Goal: Transaction & Acquisition: Purchase product/service

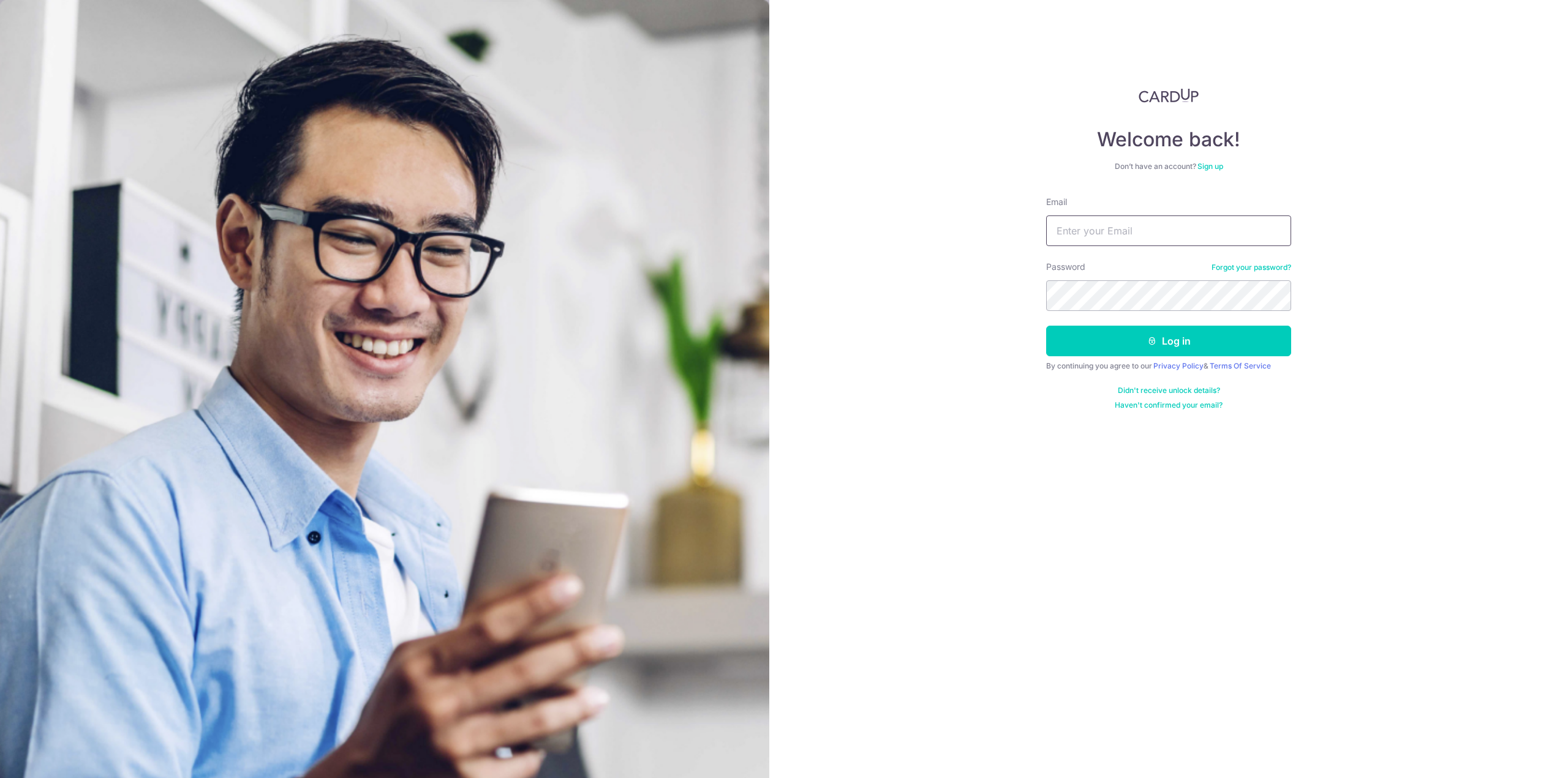
click at [1110, 241] on input "Email" at bounding box center [1168, 230] width 245 height 30
type input "yiyong.cyy@gmail.com"
click at [1046, 326] on button "Log in" at bounding box center [1168, 341] width 245 height 30
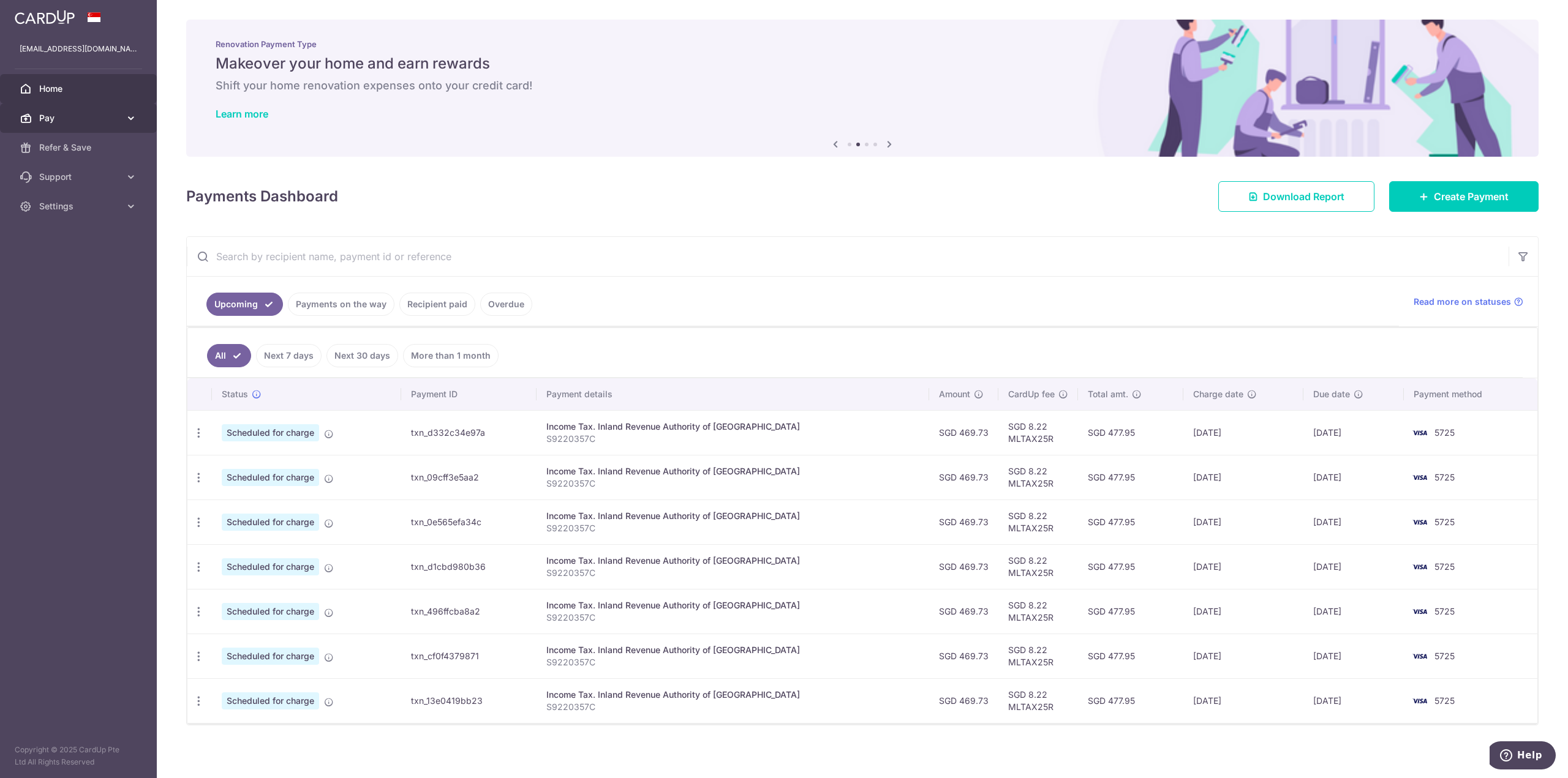
click at [72, 116] on span "Pay" at bounding box center [79, 118] width 81 height 12
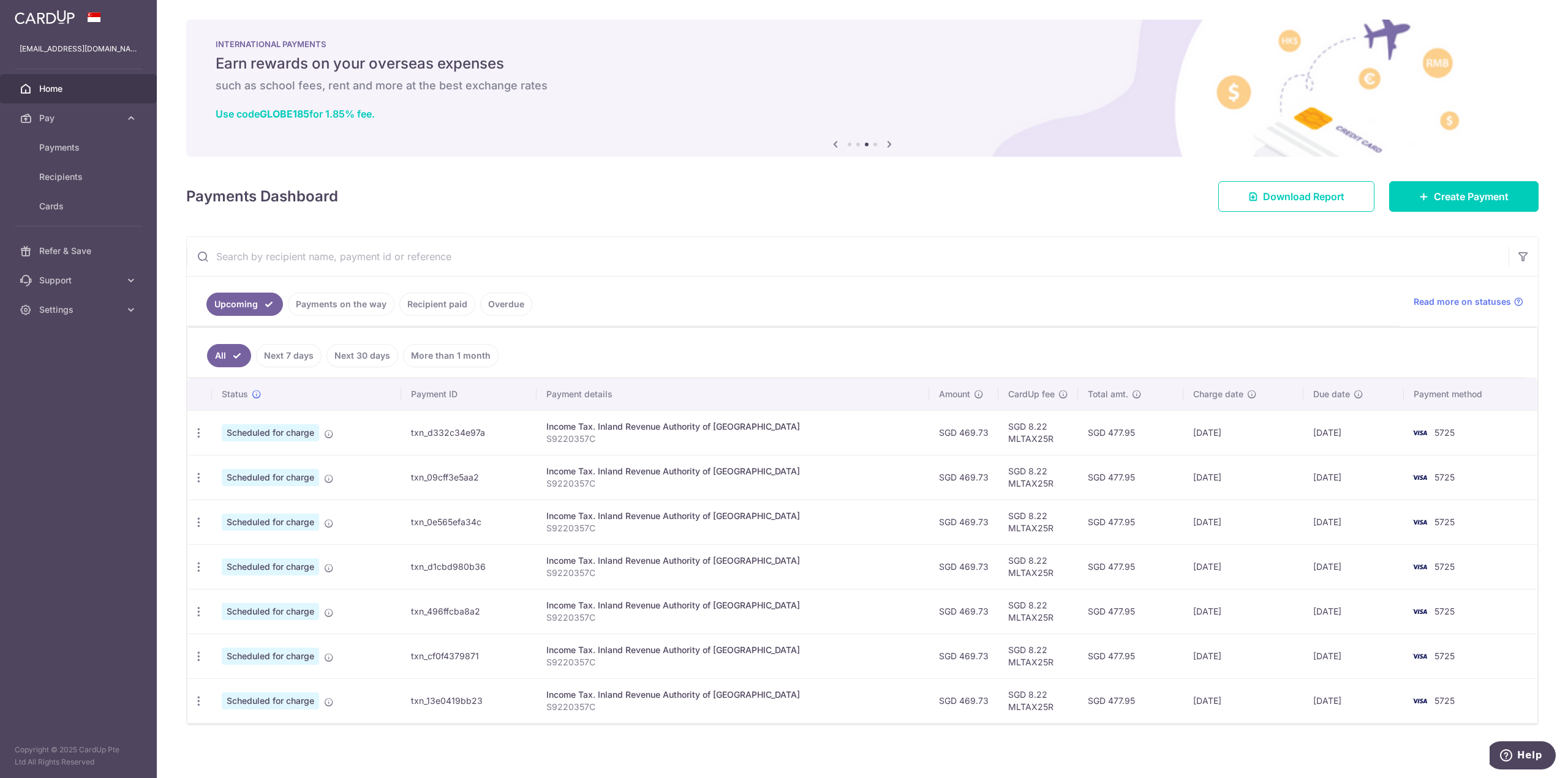
click at [441, 304] on link "Recipient paid" at bounding box center [437, 304] width 76 height 23
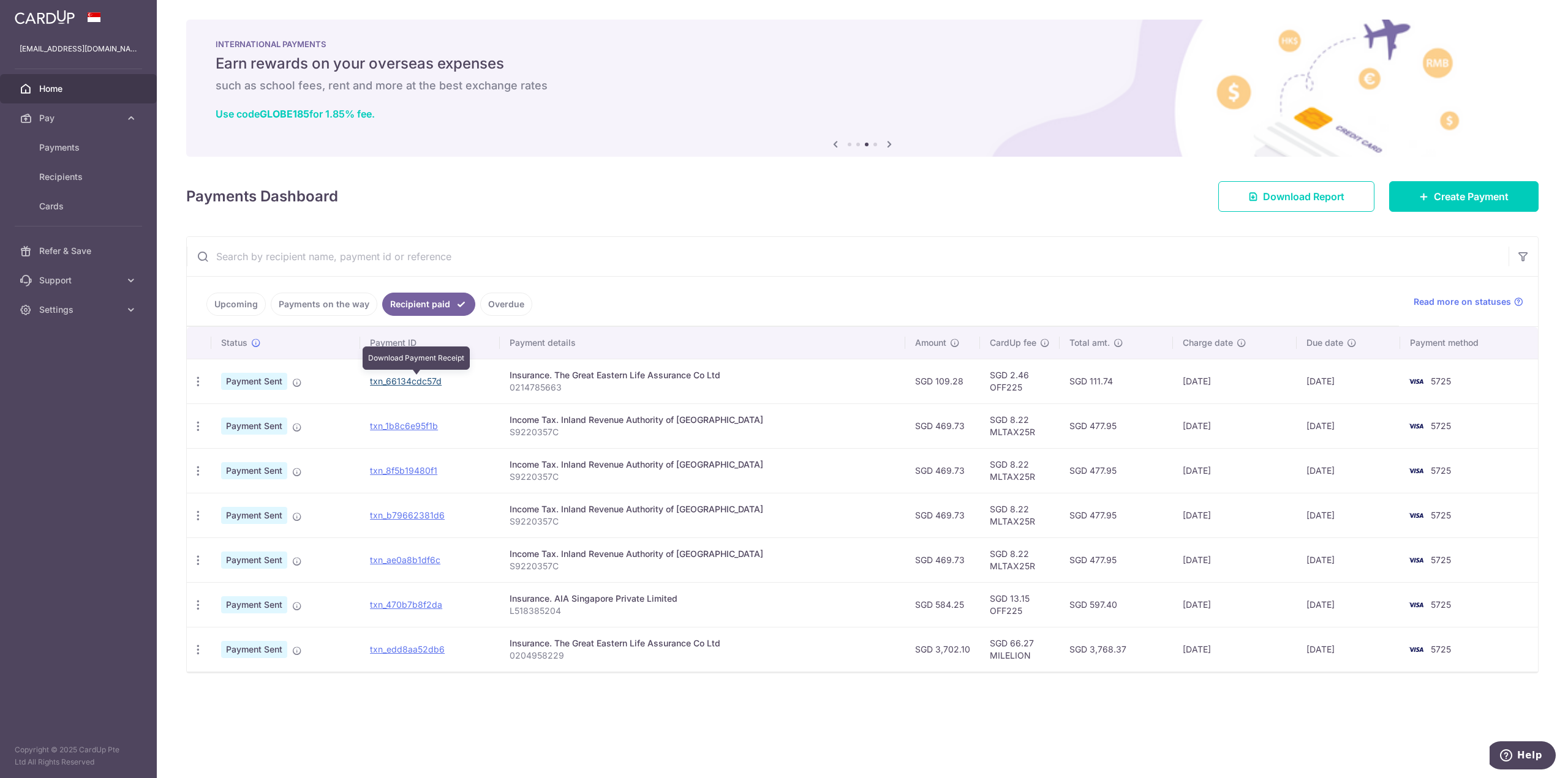
click at [410, 376] on link "txn_66134cdc57d" at bounding box center [406, 381] width 71 height 10
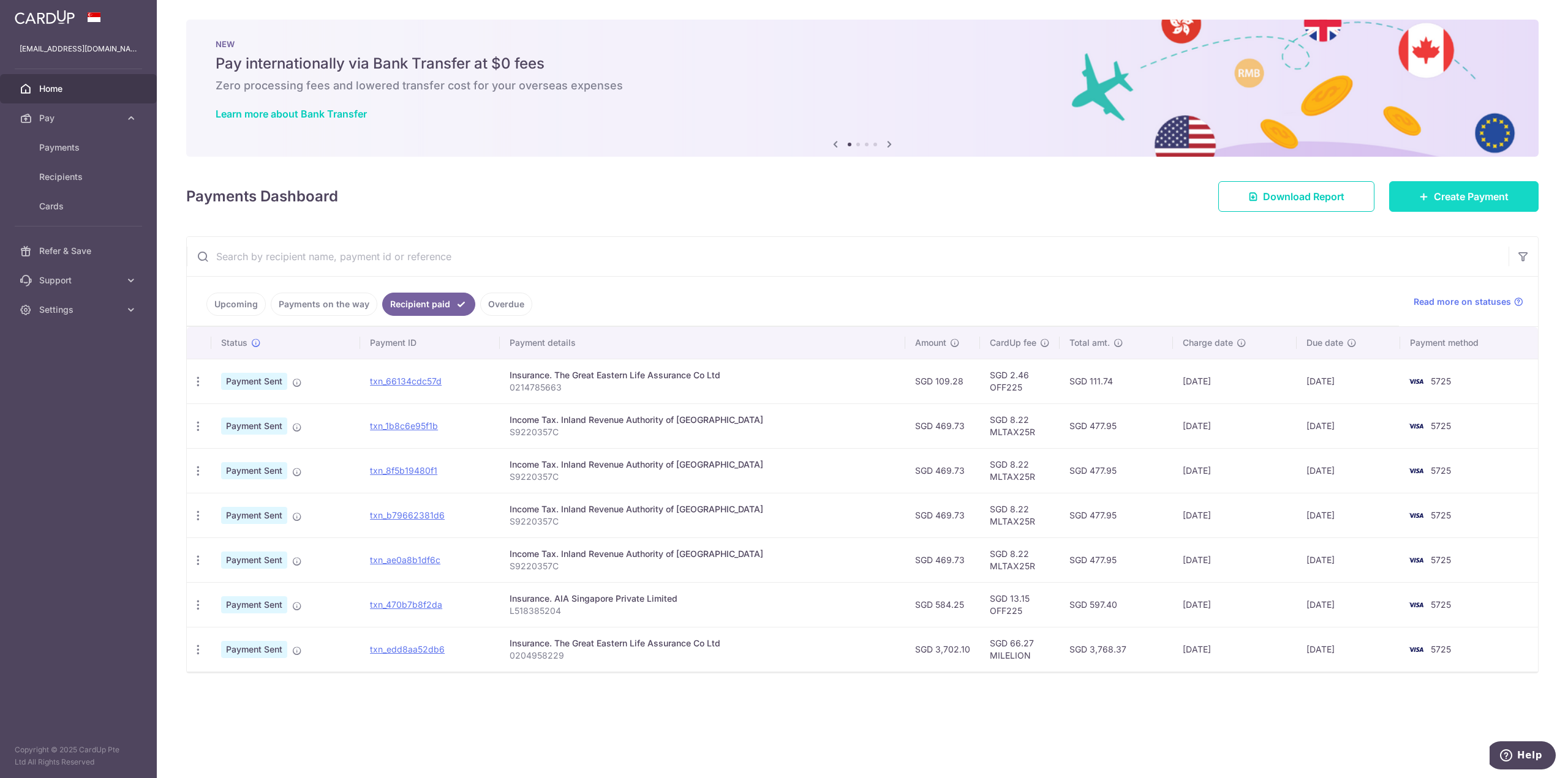
click at [1491, 200] on span "Create Payment" at bounding box center [1471, 197] width 75 height 15
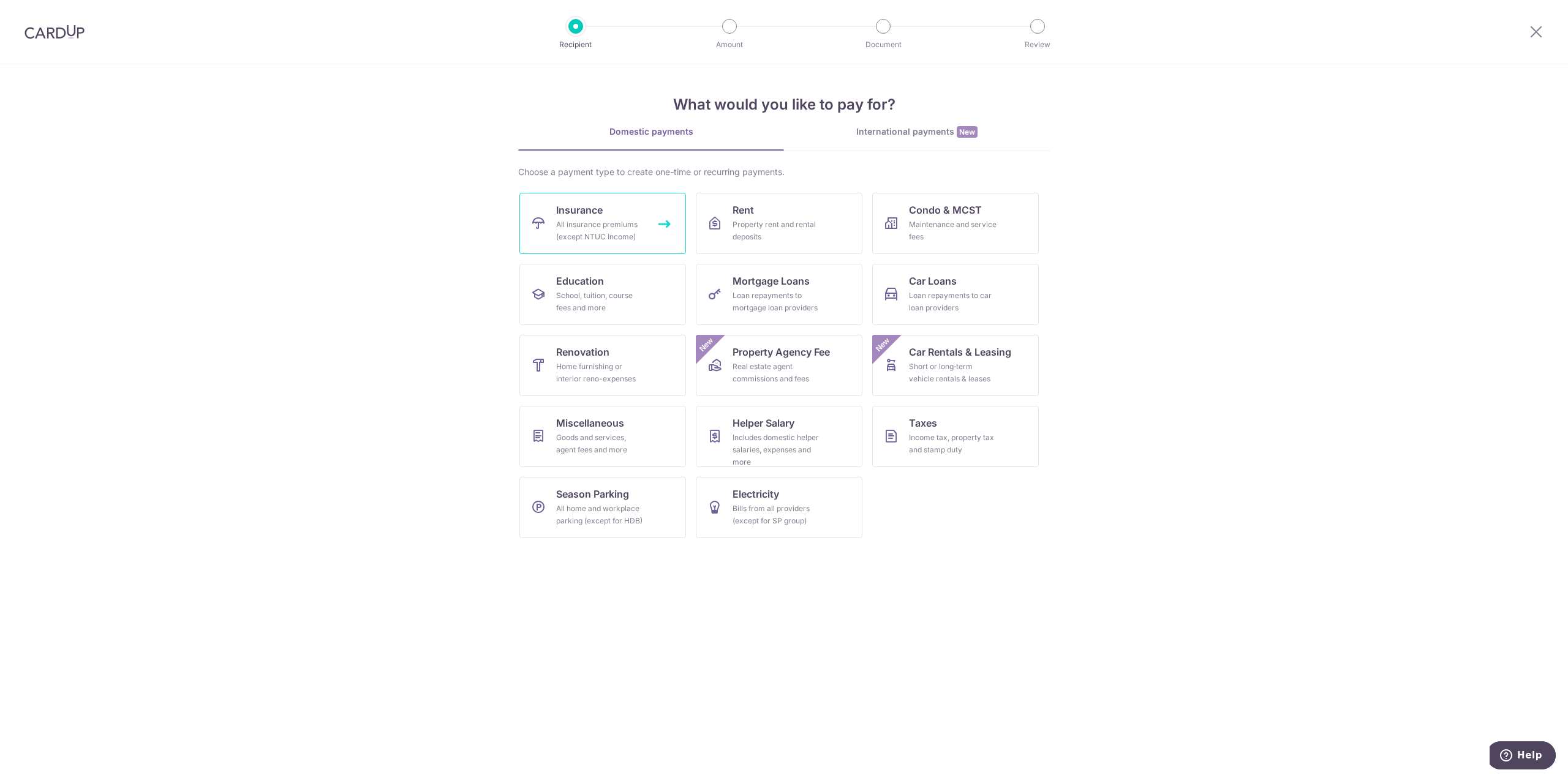
click at [605, 225] on div "All insurance premiums (except NTUC Income)" at bounding box center [600, 230] width 88 height 24
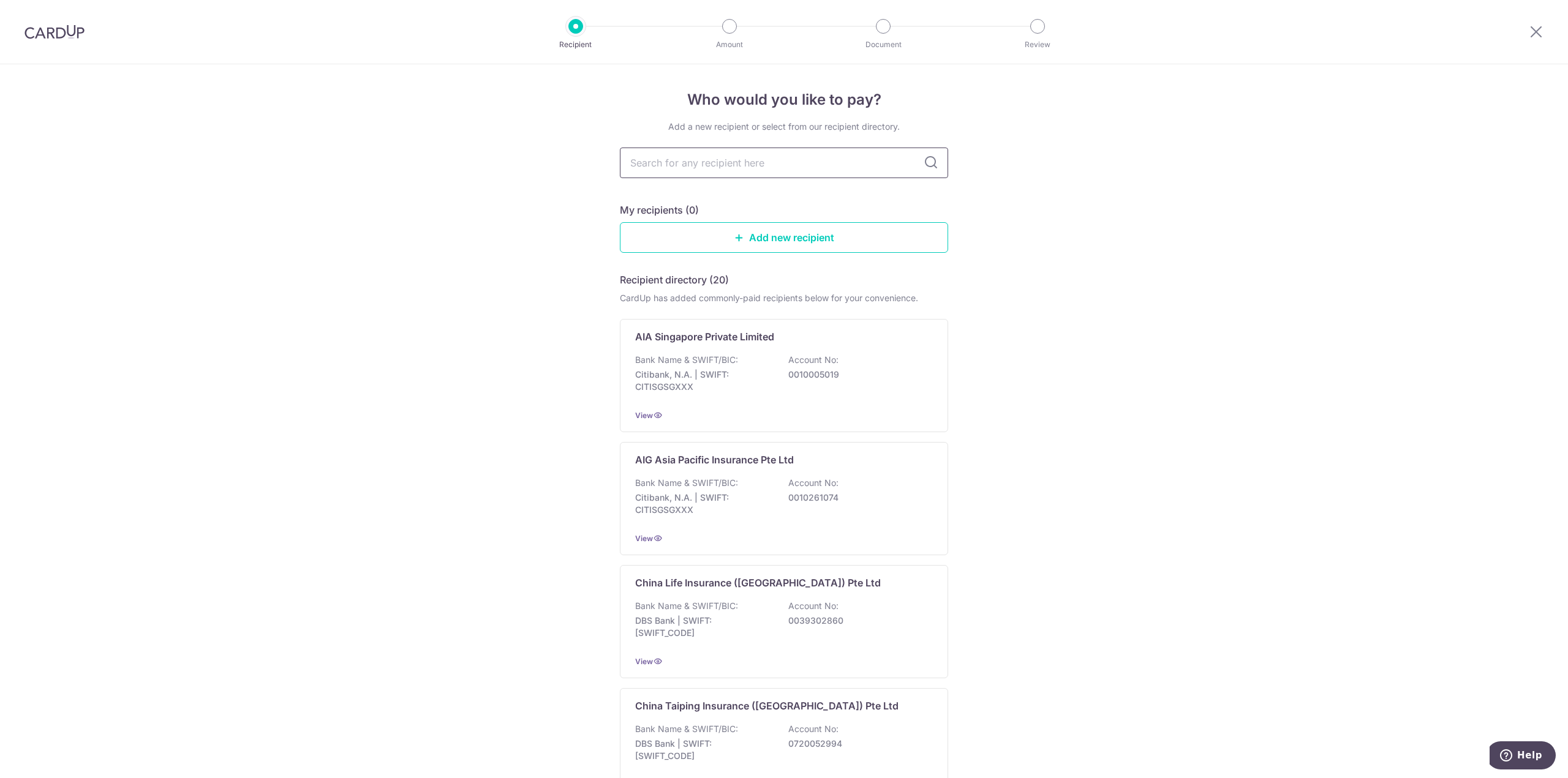
click at [780, 152] on input "text" at bounding box center [784, 163] width 328 height 30
click at [857, 173] on input "text" at bounding box center [784, 163] width 328 height 30
type input "great eastern"
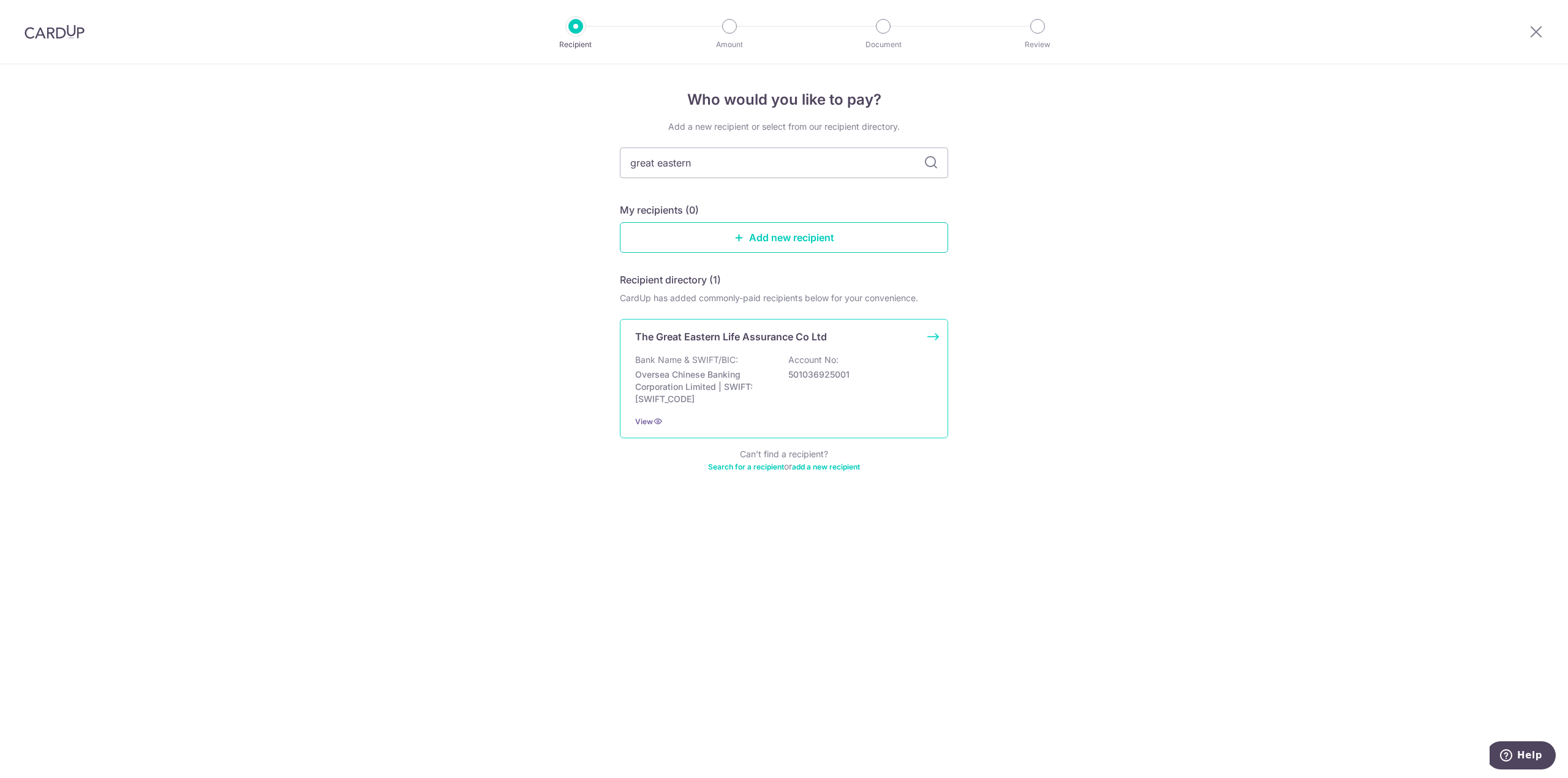
click at [790, 353] on div "The Great Eastern Life Assurance Co Ltd Bank Name & SWIFT/BIC: Oversea Chinese …" at bounding box center [784, 379] width 328 height 120
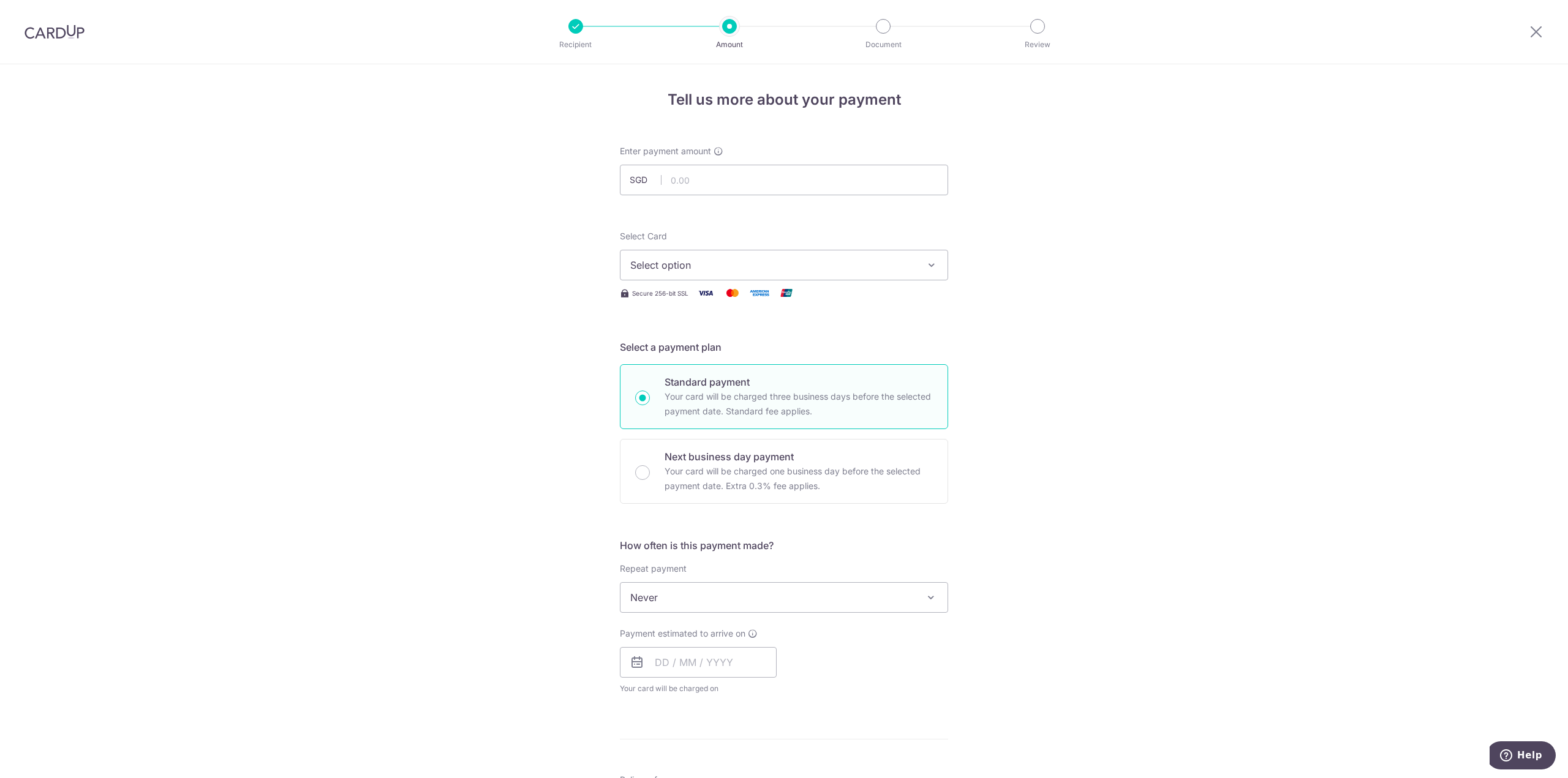
click at [743, 254] on button "Select option" at bounding box center [784, 264] width 328 height 30
click at [686, 358] on span "**** 5725" at bounding box center [683, 353] width 47 height 15
click at [732, 179] on input "text" at bounding box center [784, 180] width 328 height 30
click at [697, 180] on input "text" at bounding box center [784, 180] width 328 height 30
click at [690, 194] on input "text" at bounding box center [784, 180] width 328 height 30
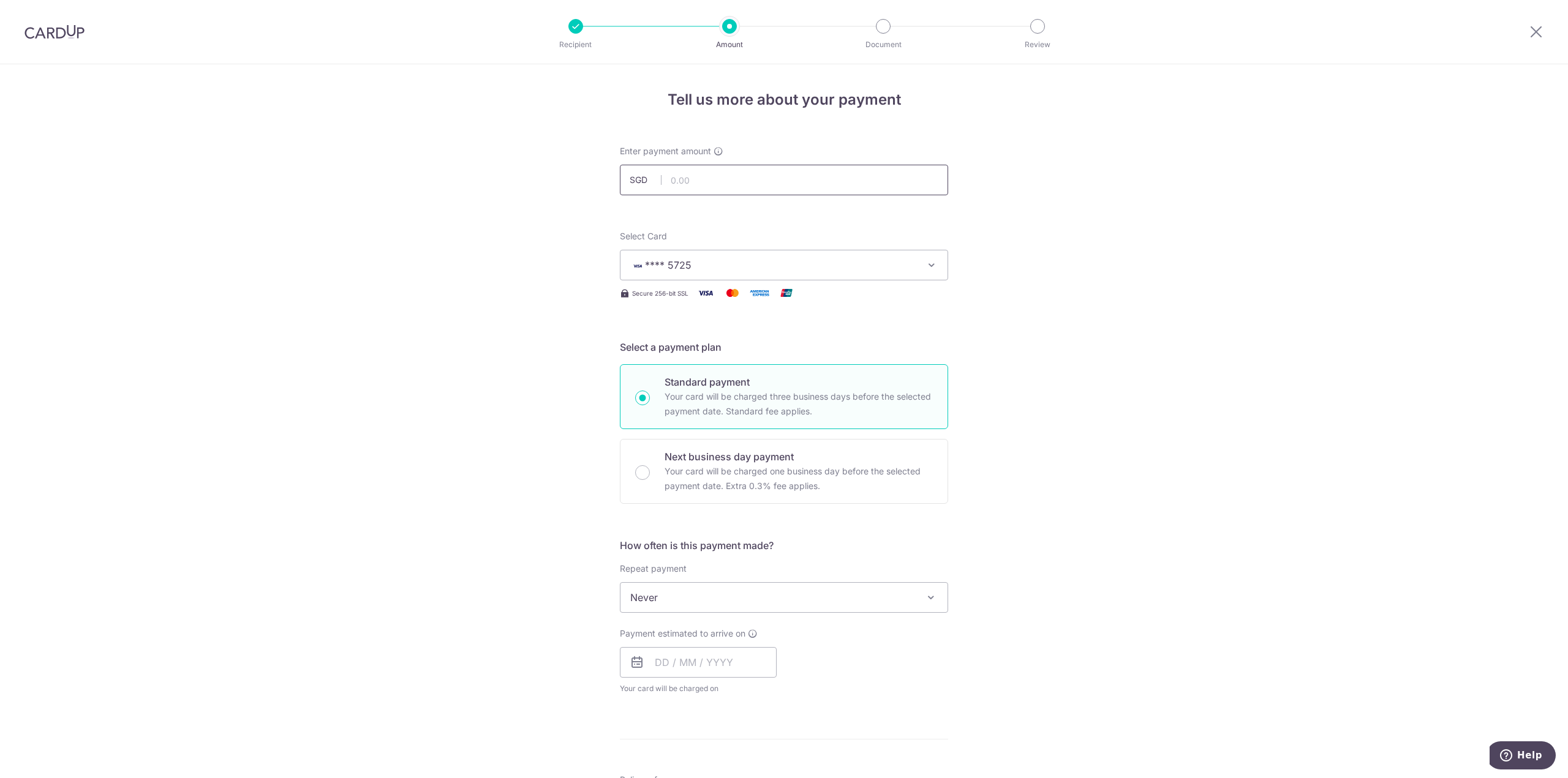
paste input "4715.05"
click at [697, 668] on input "text" at bounding box center [697, 662] width 157 height 30
type input "4,715.05"
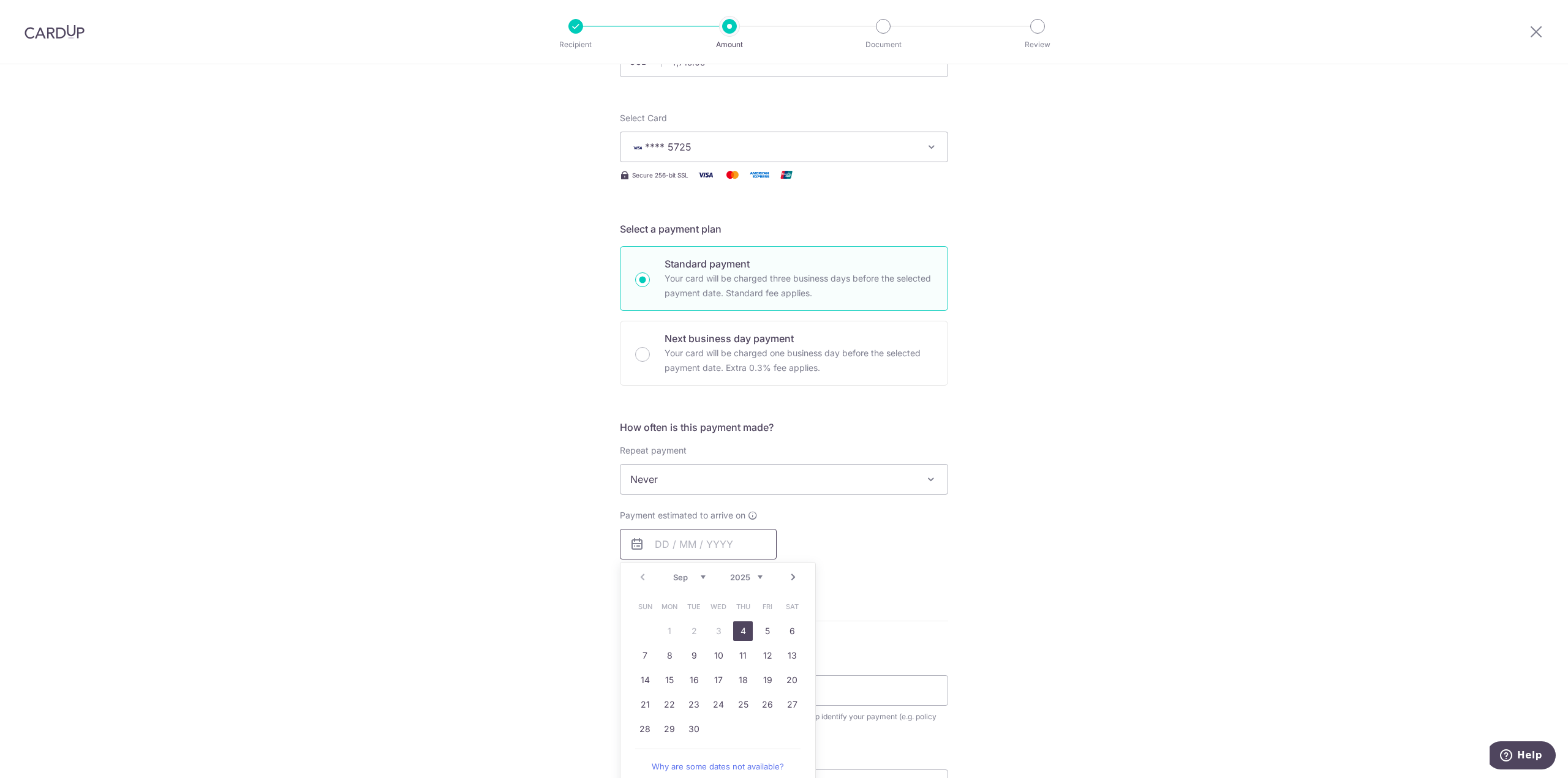
scroll to position [122, 0]
click at [1111, 624] on div "Tell us more about your payment Enter payment amount SGD 4,715.05 4715.05 Selec…" at bounding box center [784, 496] width 1568 height 1108
click at [674, 535] on input "text" at bounding box center [697, 540] width 157 height 30
drag, startPoint x: 687, startPoint y: 673, endPoint x: 1014, endPoint y: 501, distance: 369.5
click at [687, 673] on link "16" at bounding box center [694, 676] width 19 height 19
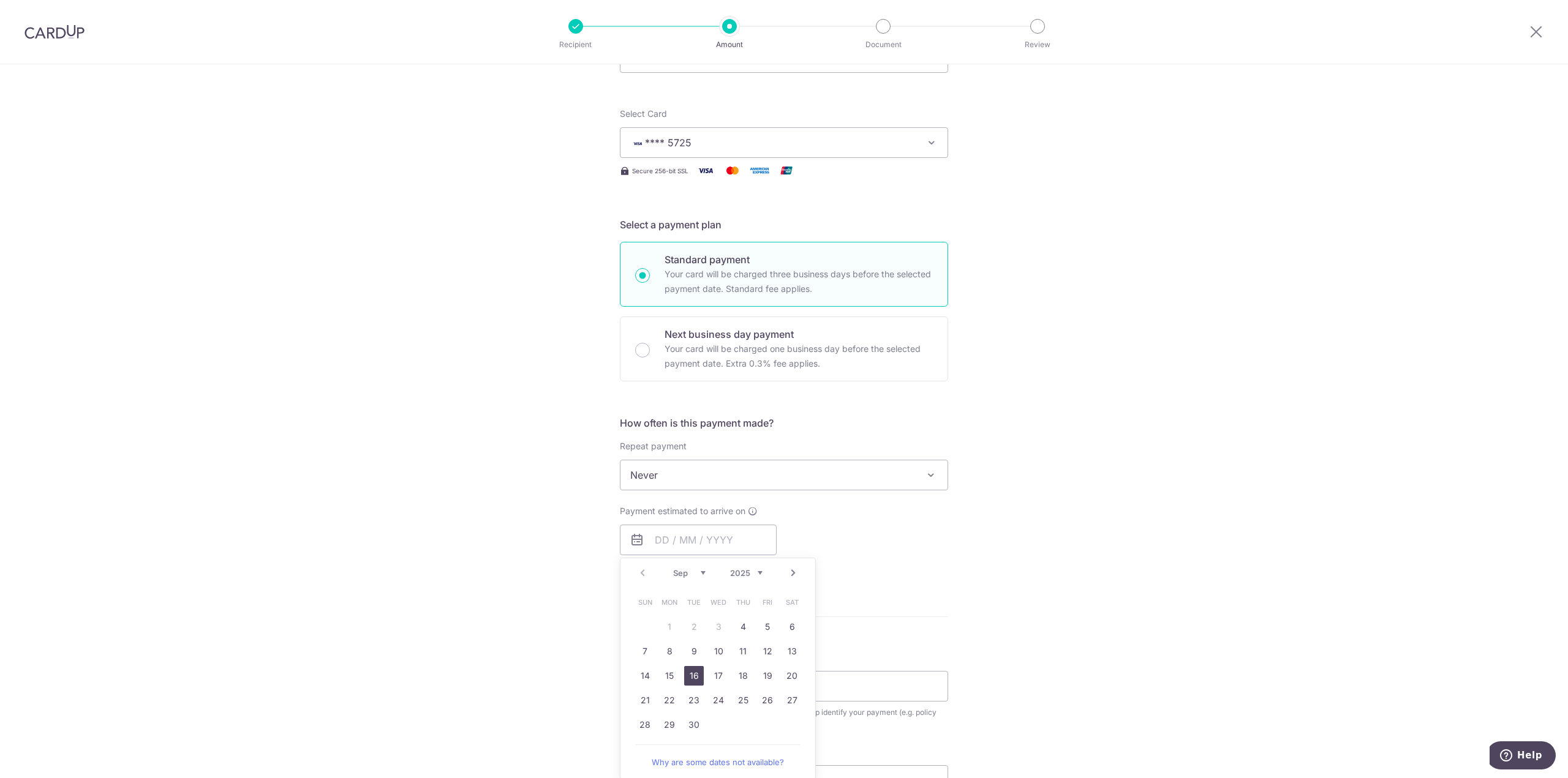
type input "16/09/2025"
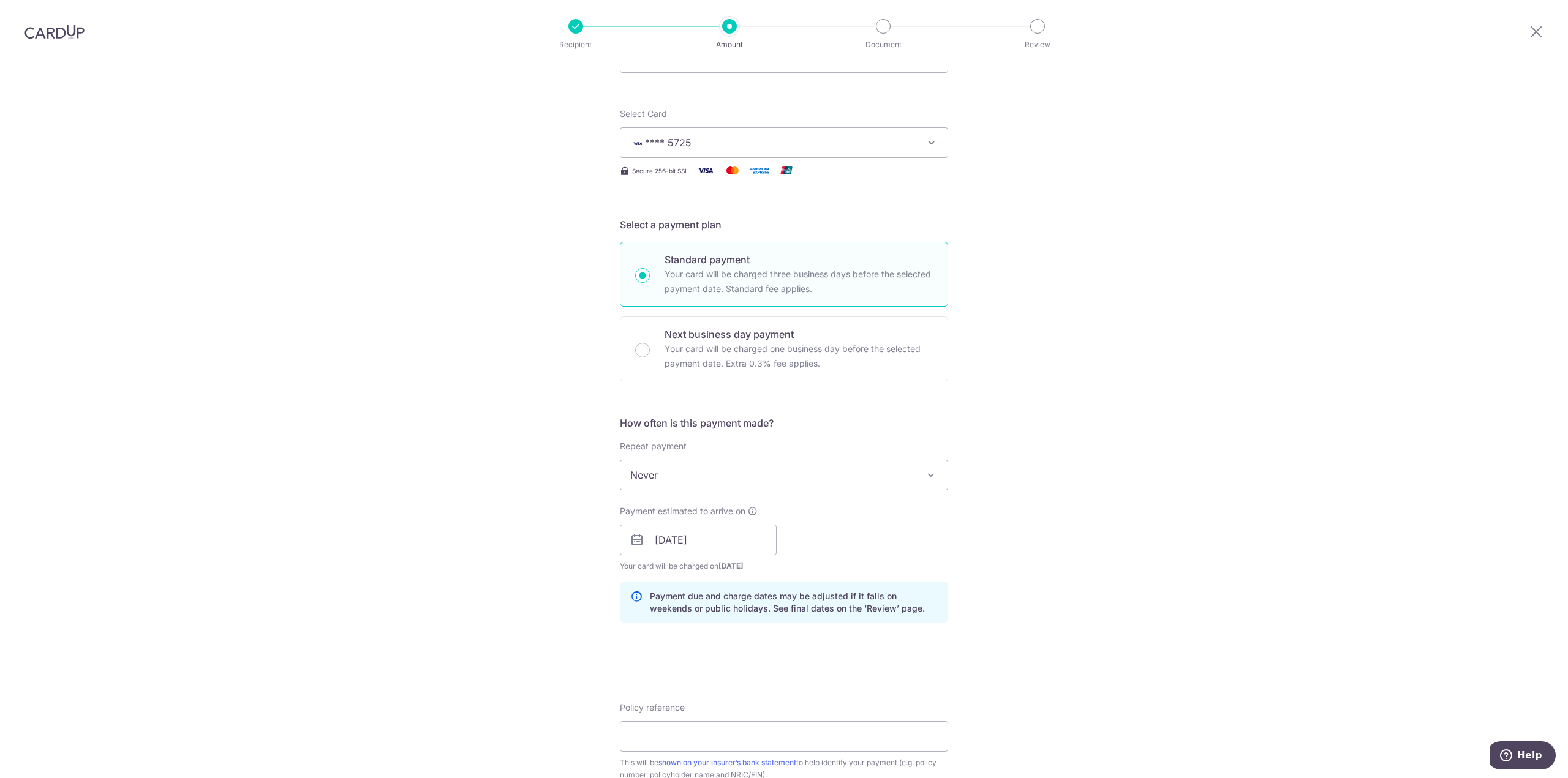
click at [1018, 498] on div "Tell us more about your payment Enter payment amount SGD 4,715.05 4715.05 Selec…" at bounding box center [784, 520] width 1568 height 1157
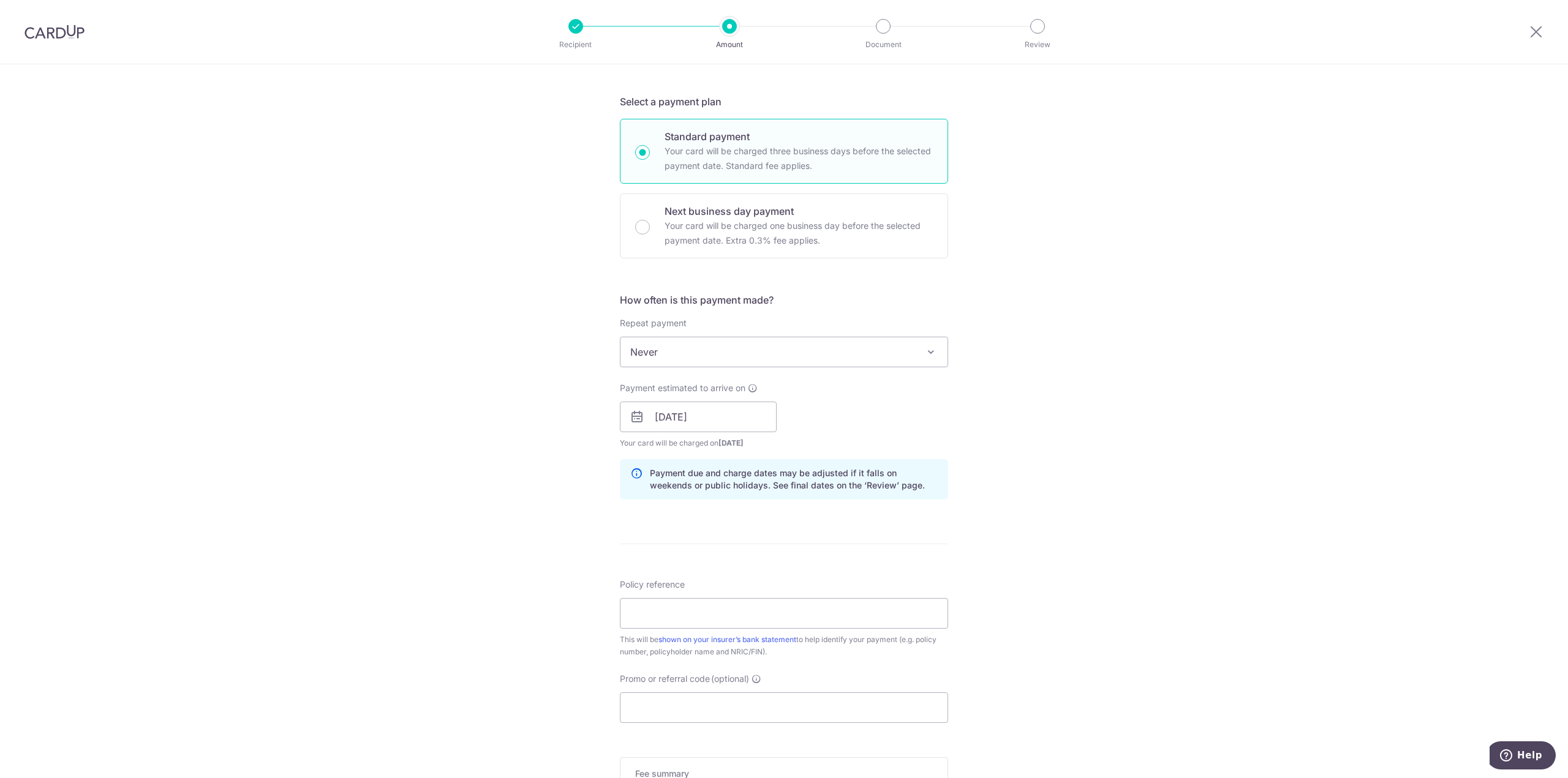
scroll to position [306, 0]
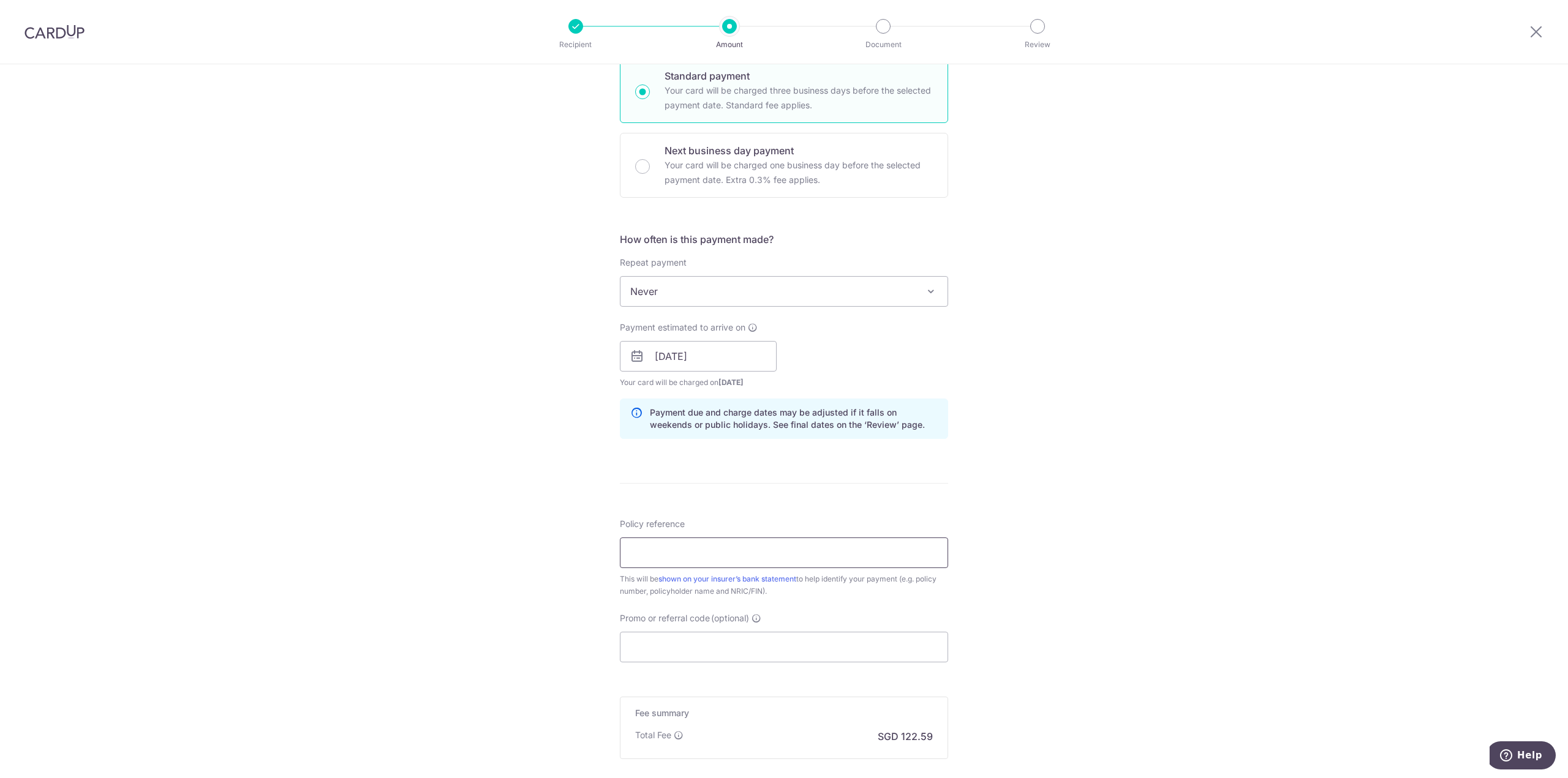
click at [784, 556] on input "Policy reference" at bounding box center [784, 552] width 328 height 30
click at [666, 548] on input "Policy reference" at bounding box center [784, 552] width 328 height 30
paste input "0214785655"
type input "0214785655"
click at [1099, 534] on div "Tell us more about your payment Enter payment amount SGD 4,715.05 4715.05 Selec…" at bounding box center [784, 336] width 1568 height 1157
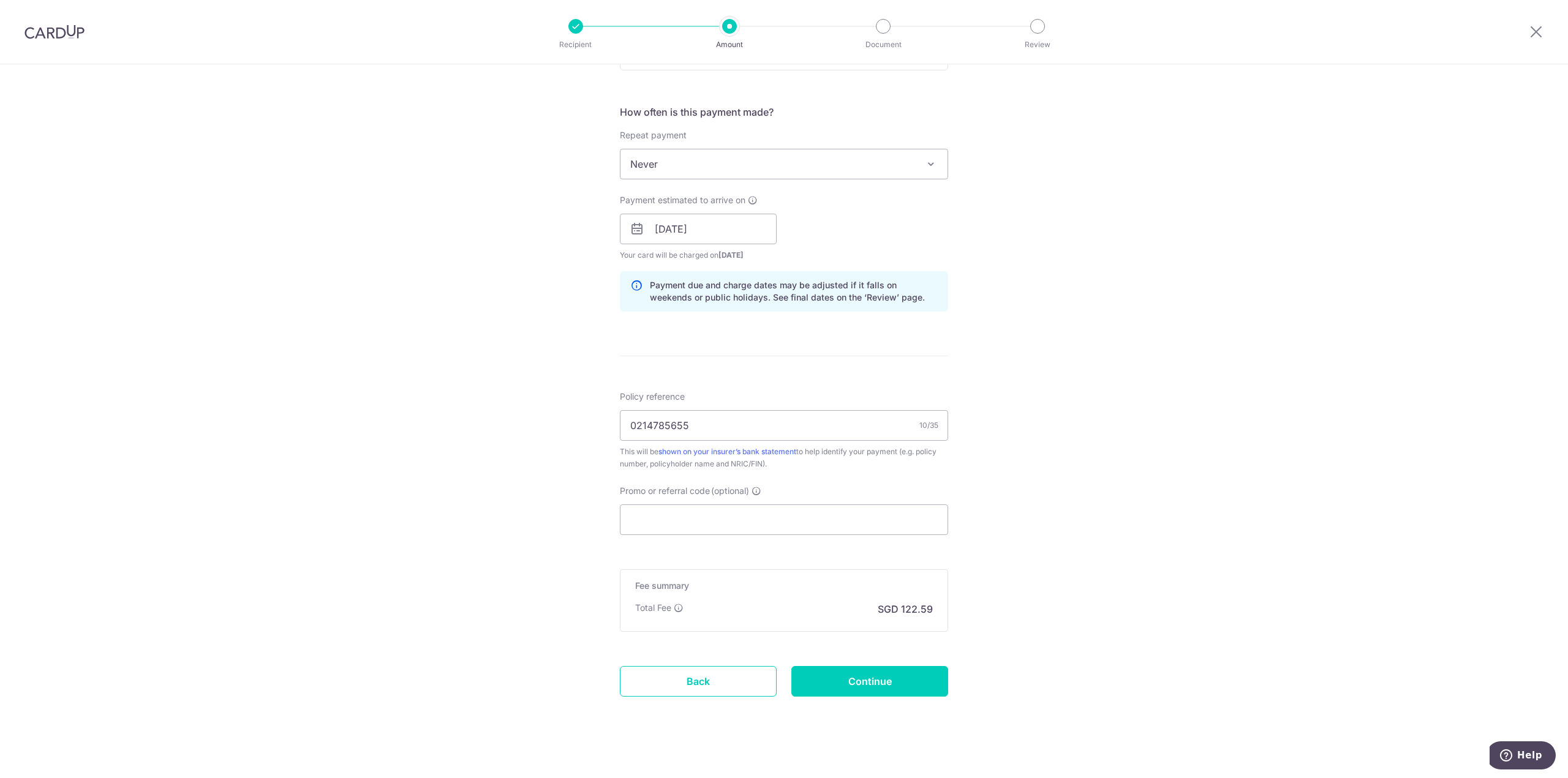
scroll to position [444, 0]
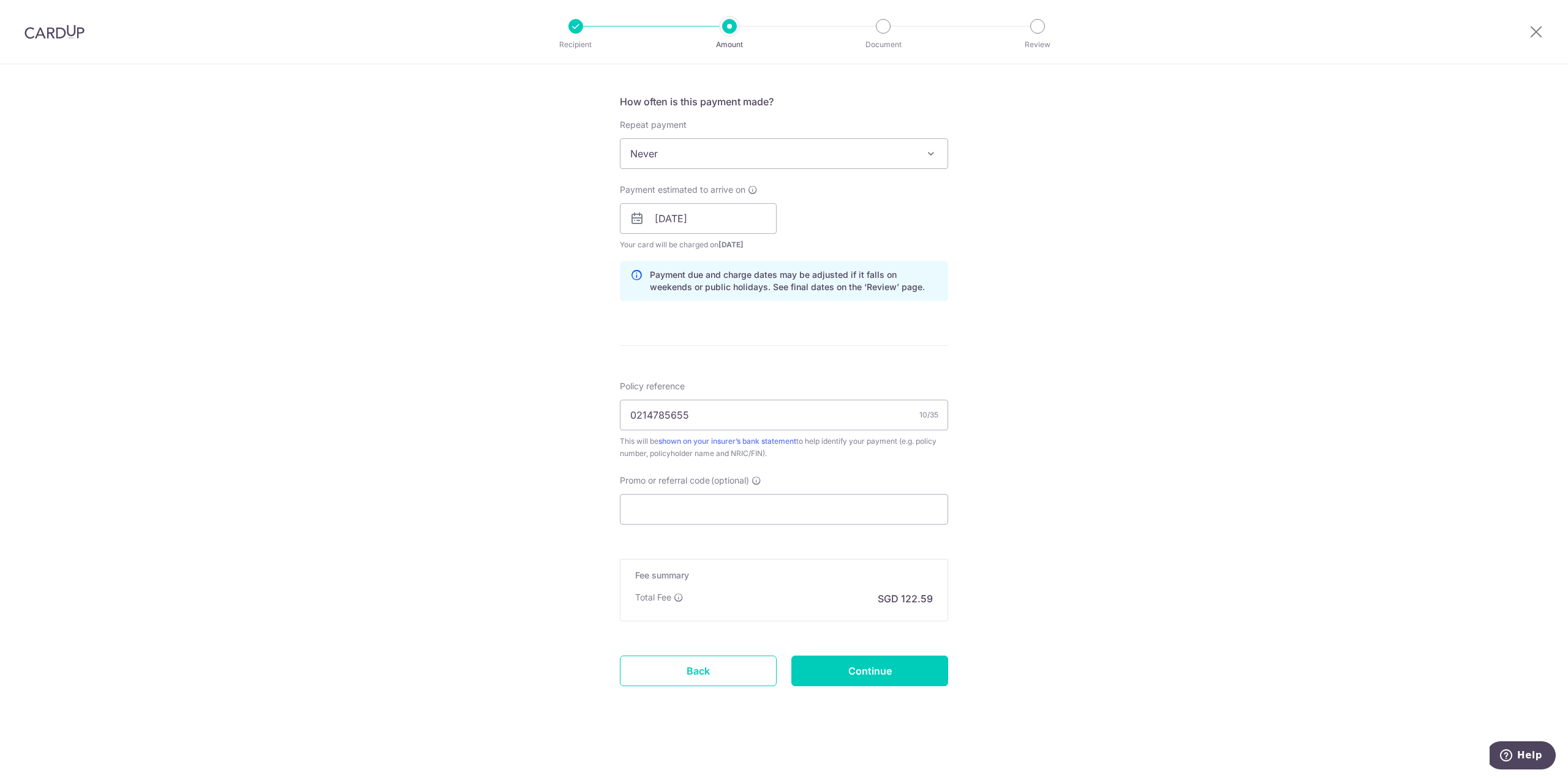
click at [1323, 468] on div "Tell us more about your payment Enter payment amount SGD 4,715.05 4715.05 Selec…" at bounding box center [784, 199] width 1568 height 1157
click at [709, 497] on input "Promo or referral code (optional)" at bounding box center [784, 509] width 328 height 30
paste input "OFF225"
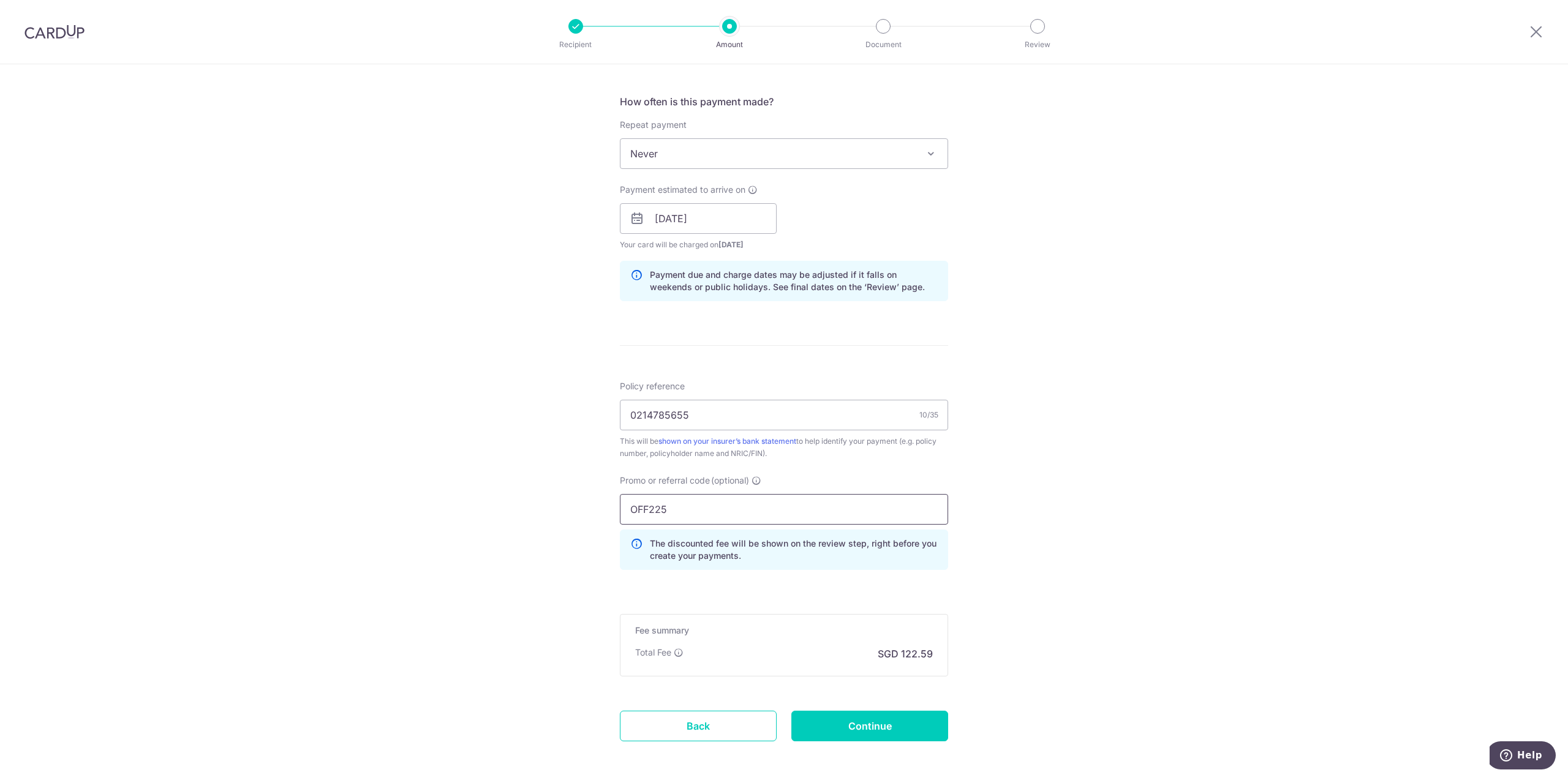
type input "OFF225"
click at [1150, 550] on div "Tell us more about your payment Enter payment amount SGD 4,715.05 4715.05 Selec…" at bounding box center [784, 226] width 1568 height 1212
click at [868, 719] on input "Continue" at bounding box center [869, 725] width 157 height 30
type input "Create Schedule"
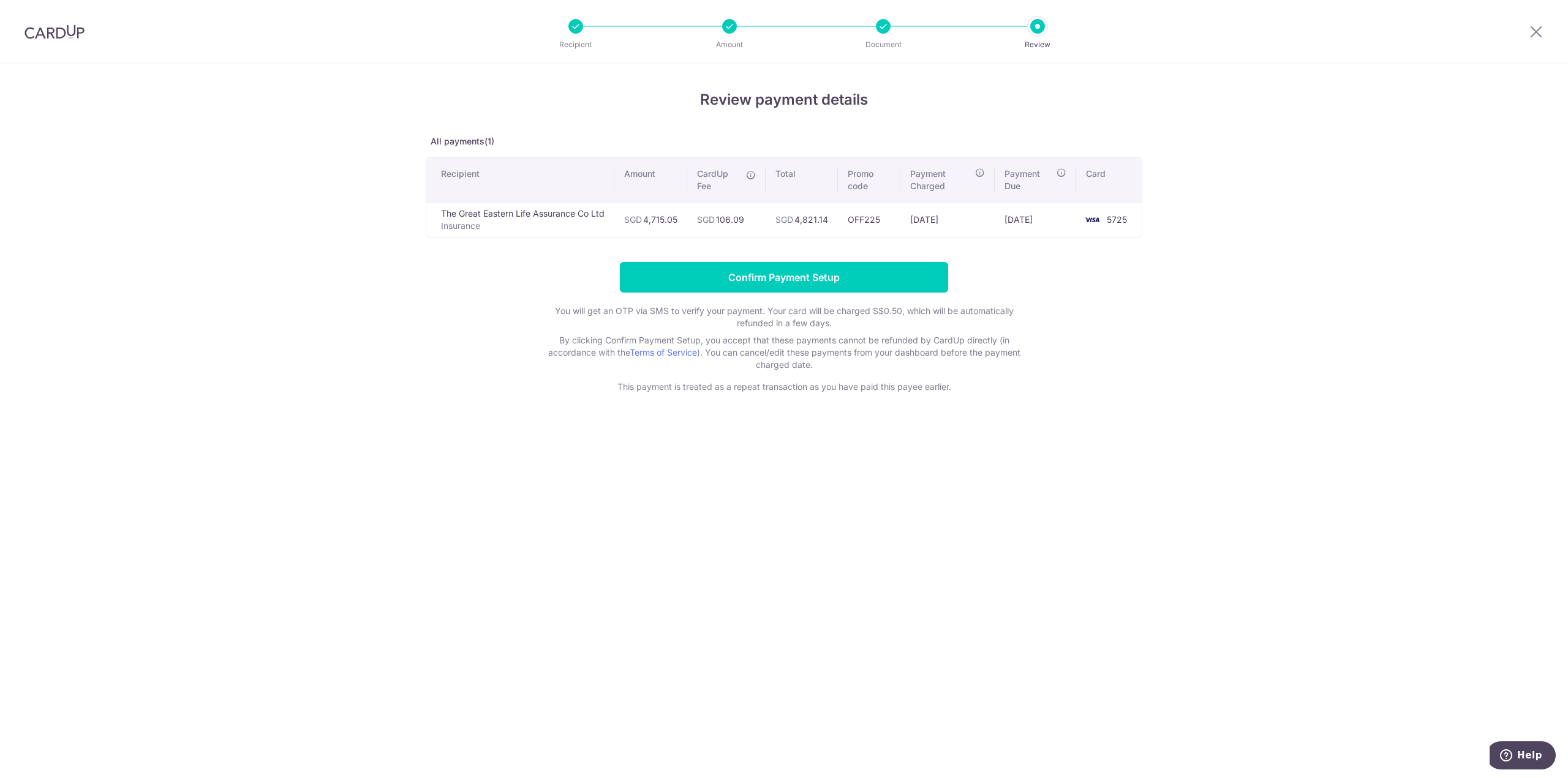
click at [1201, 276] on div "Review payment details All payments(1) Recipient Amount CardUp Fee Total Promo …" at bounding box center [784, 421] width 1568 height 713
click at [738, 272] on input "Confirm Payment Setup" at bounding box center [784, 277] width 328 height 30
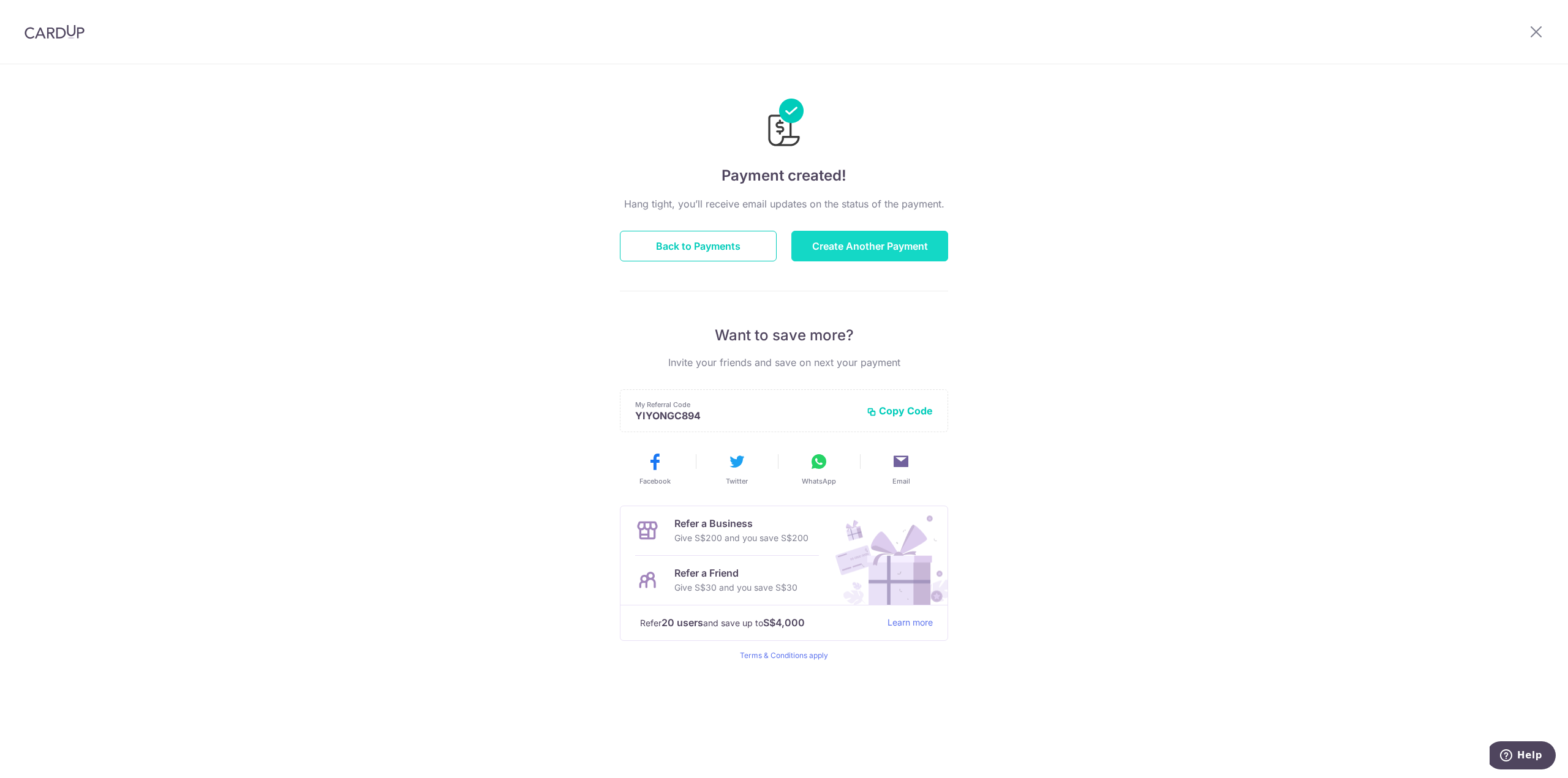
click at [852, 237] on button "Create Another Payment" at bounding box center [869, 246] width 157 height 30
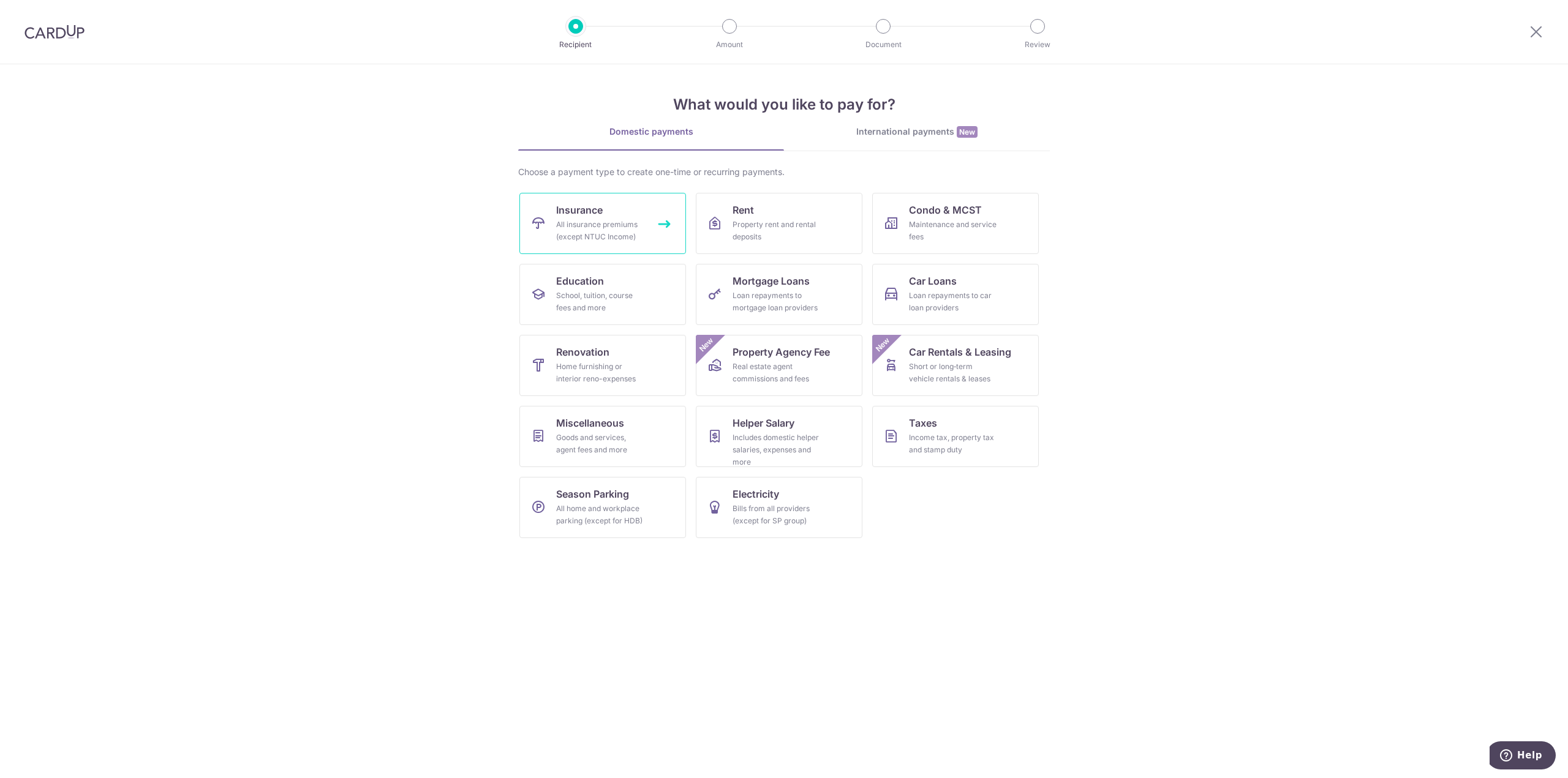
click at [596, 229] on div "All insurance premiums (except NTUC Income)" at bounding box center [600, 230] width 88 height 24
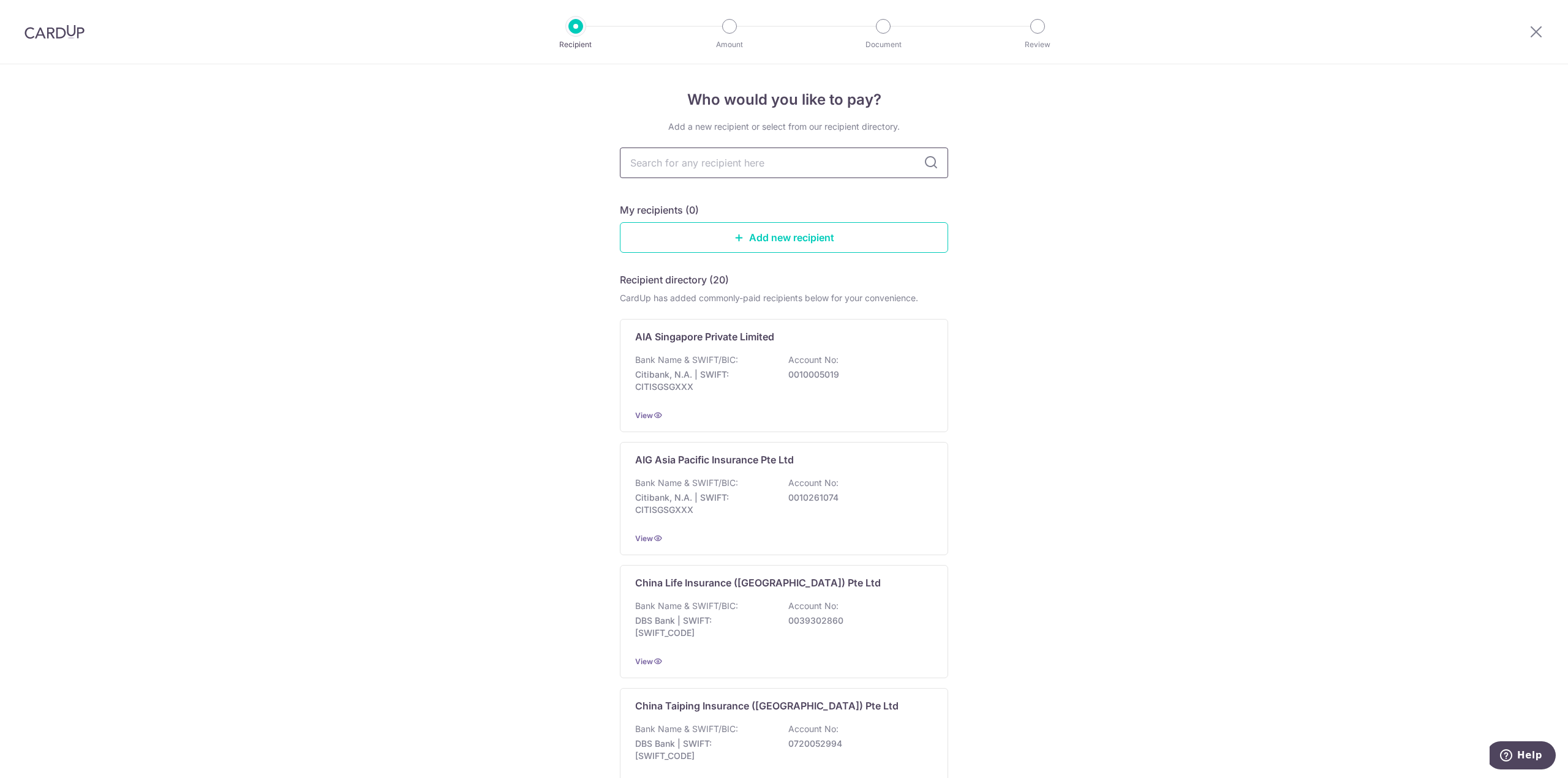
click at [856, 166] on input "text" at bounding box center [784, 163] width 328 height 30
type input "great eastern"
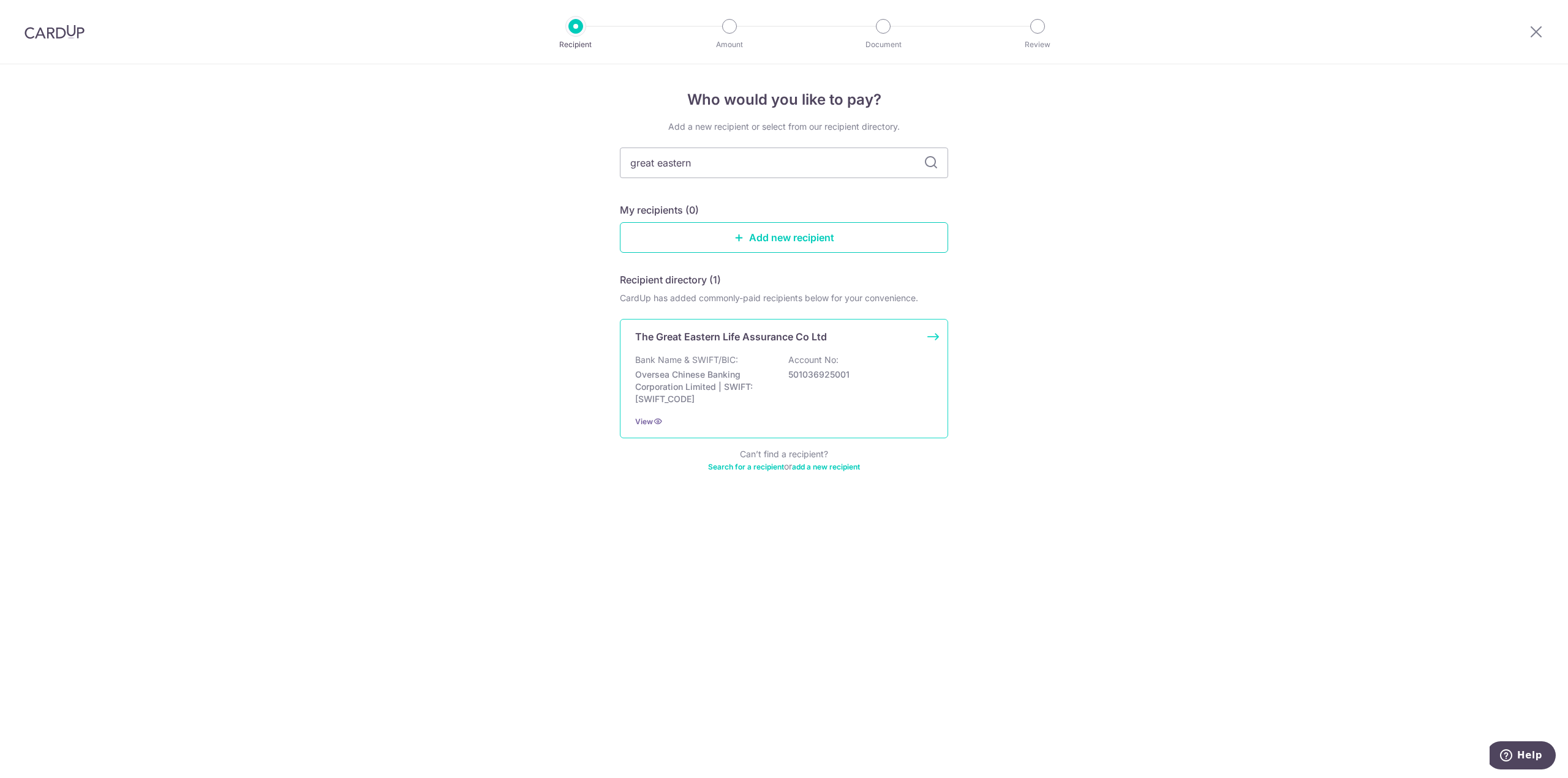
click at [894, 358] on div "Bank Name & SWIFT/BIC: Oversea Chinese Banking Corporation Limited | SWIFT: [SW…" at bounding box center [784, 379] width 298 height 51
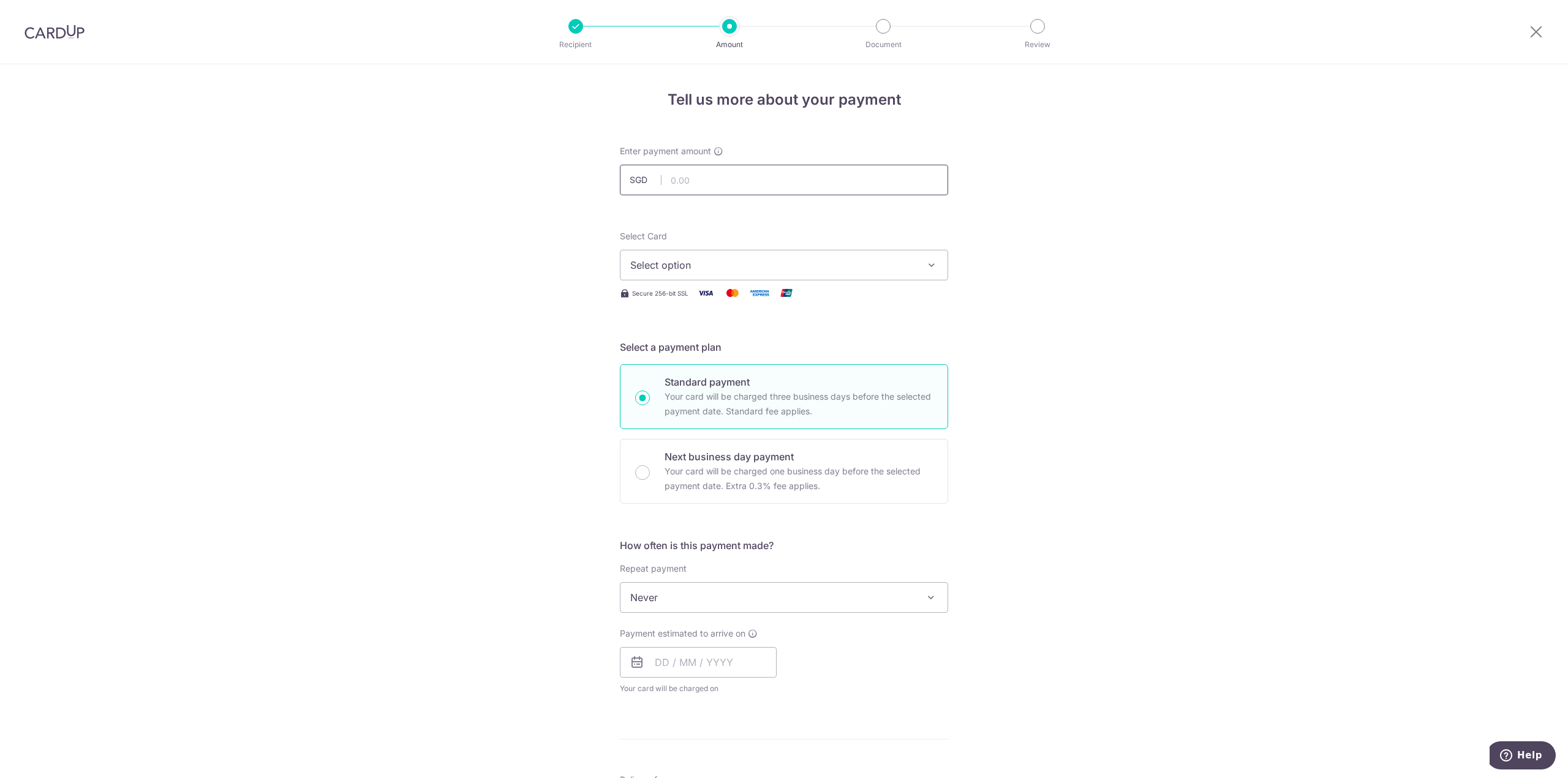
click at [736, 180] on input "text" at bounding box center [784, 180] width 328 height 30
click at [688, 189] on input "text" at bounding box center [784, 180] width 328 height 30
paste input "3650"
type input "3,650.00"
click at [692, 264] on span "Select option" at bounding box center [772, 265] width 285 height 15
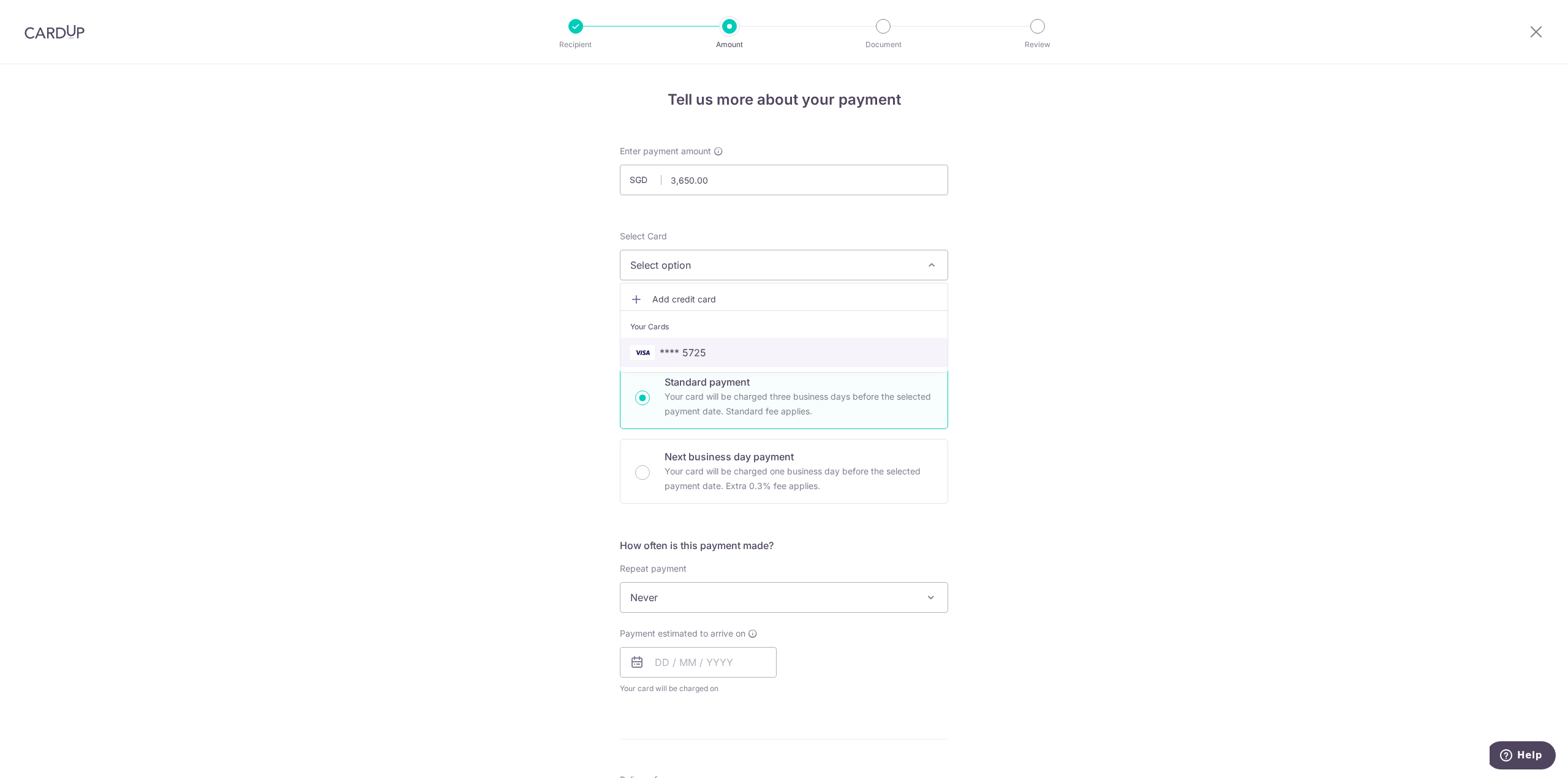
click at [665, 344] on link "**** 5725" at bounding box center [784, 353] width 327 height 30
click at [1089, 396] on div "Tell us more about your payment Enter payment amount SGD 3,650.00 3650.00 Selec…" at bounding box center [784, 618] width 1568 height 1108
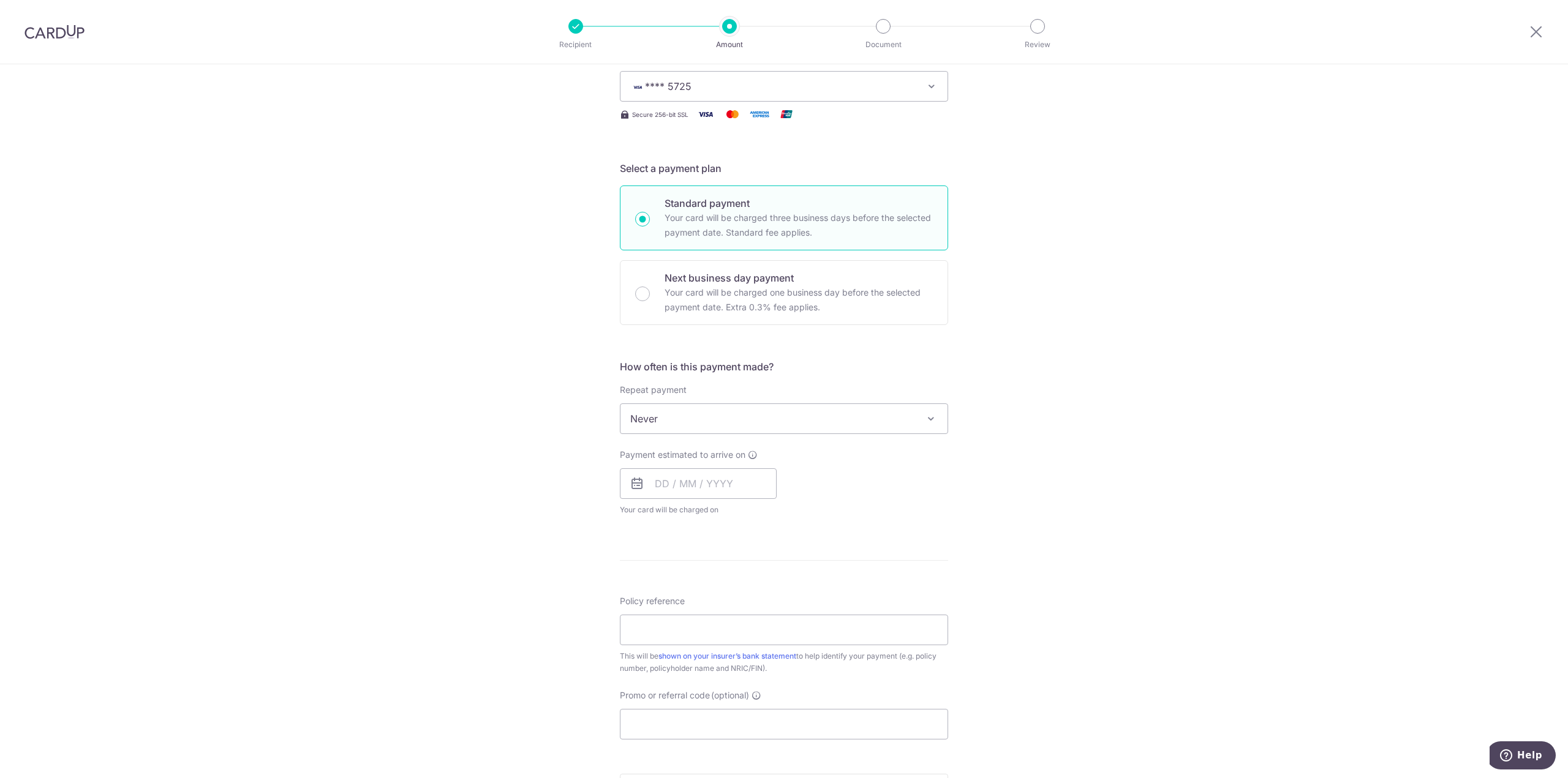
scroll to position [183, 0]
click at [707, 478] on input "text" at bounding box center [697, 478] width 157 height 30
click at [940, 481] on div "Payment estimated to arrive on Prev Next Sep Oct Nov Dec 2025 2026 2027 2028 20…" at bounding box center [784, 477] width 343 height 68
click at [718, 469] on input "text" at bounding box center [697, 478] width 157 height 30
click at [689, 619] on link "16" at bounding box center [694, 615] width 19 height 19
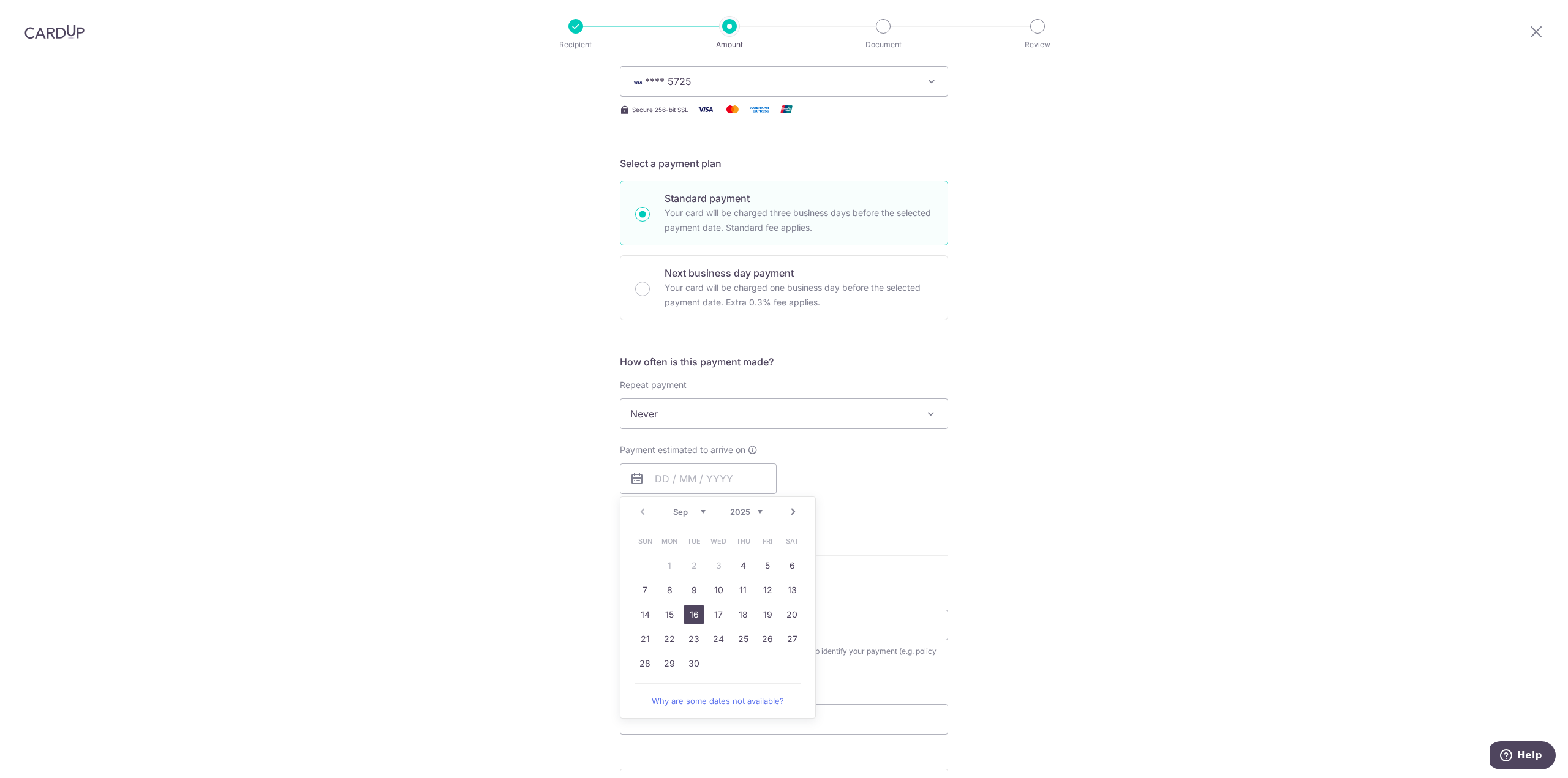
type input "16/09/2025"
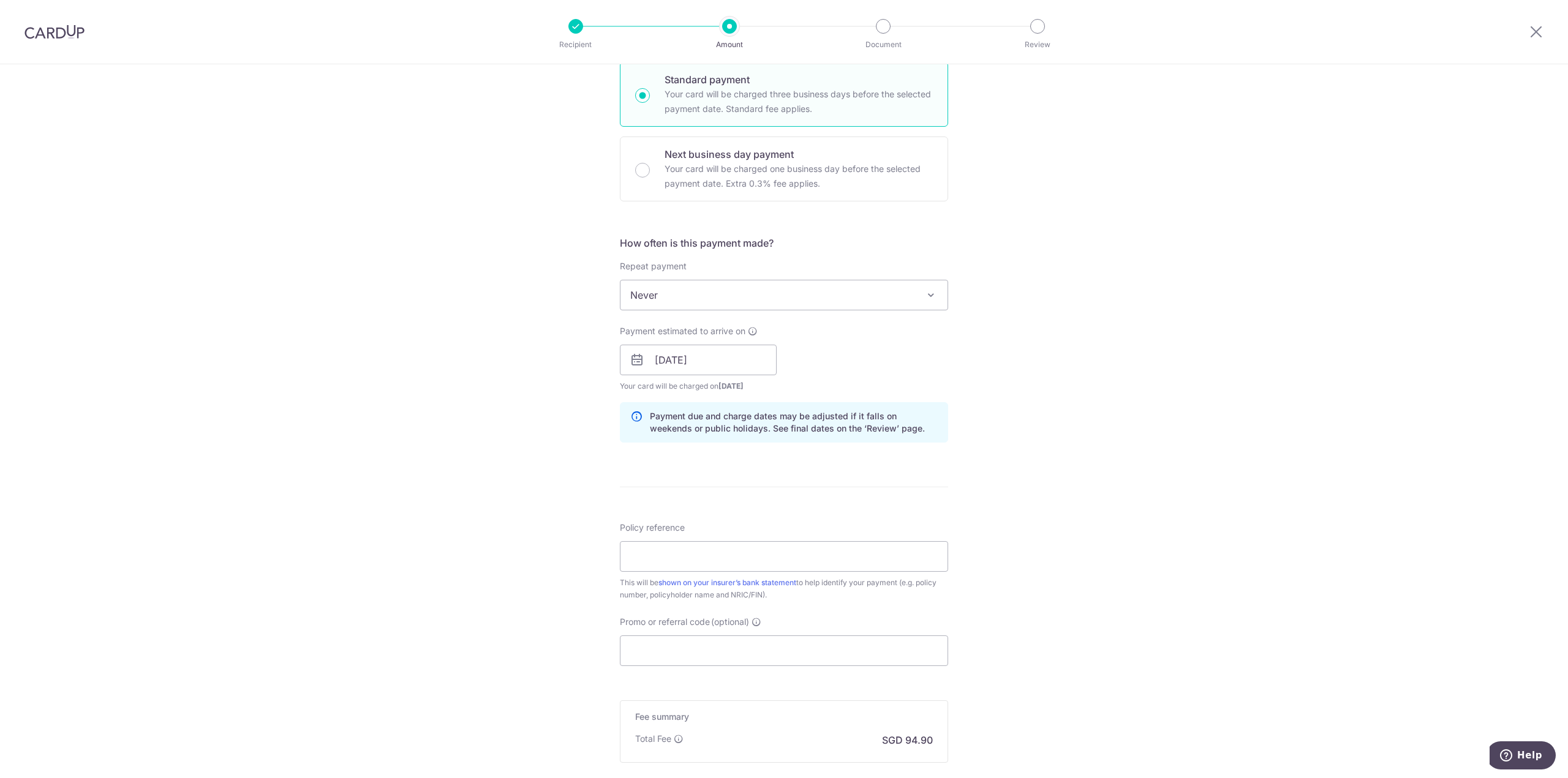
scroll to position [306, 0]
click at [670, 554] on input "Policy reference" at bounding box center [784, 552] width 328 height 30
click at [684, 548] on input "Policy reference" at bounding box center [784, 552] width 328 height 30
paste input "0214785639"
type input "0214785639"
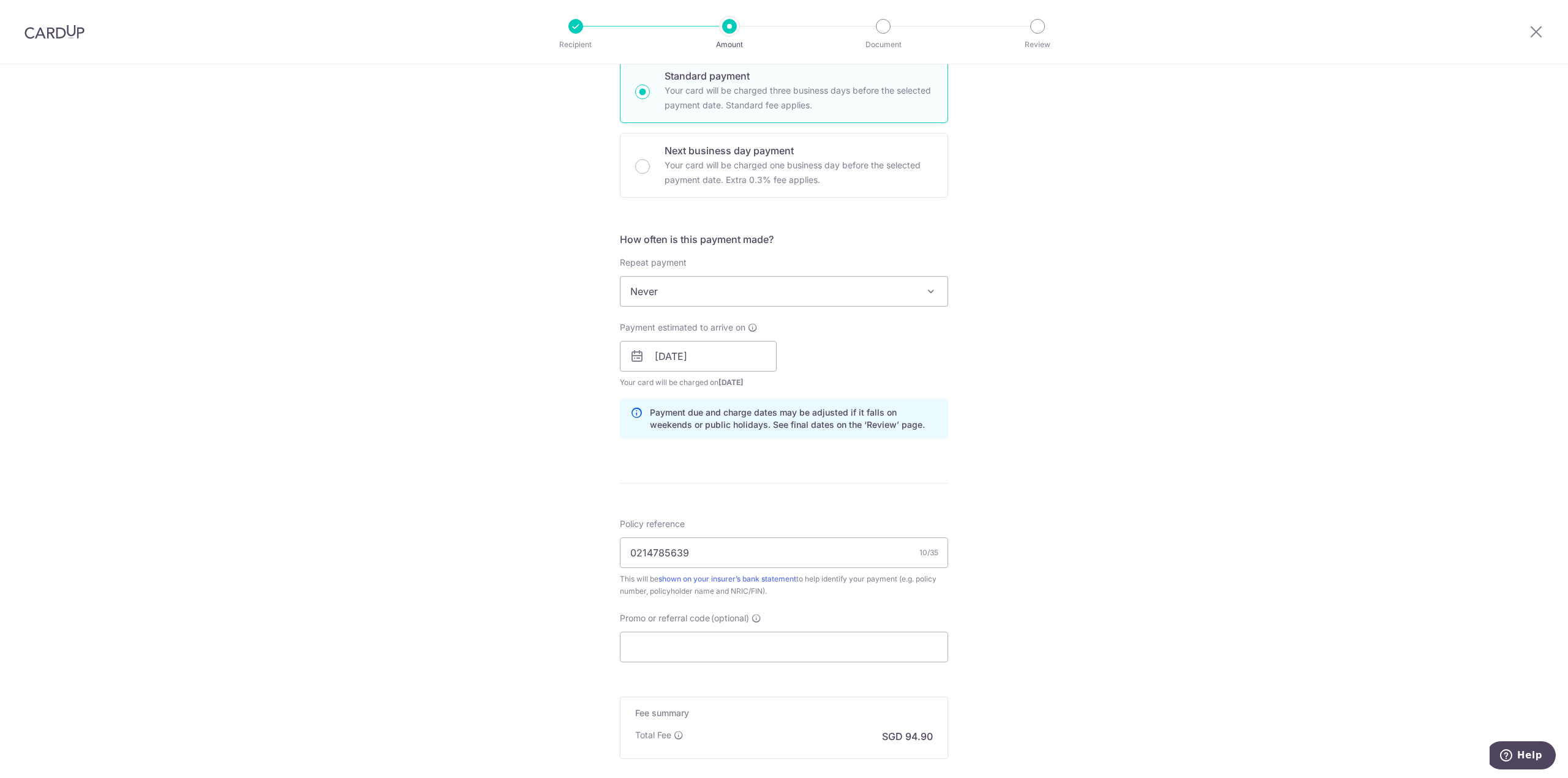
click at [1103, 538] on div "Tell us more about your payment Enter payment amount SGD 3,650.00 3650.00 Selec…" at bounding box center [784, 336] width 1568 height 1157
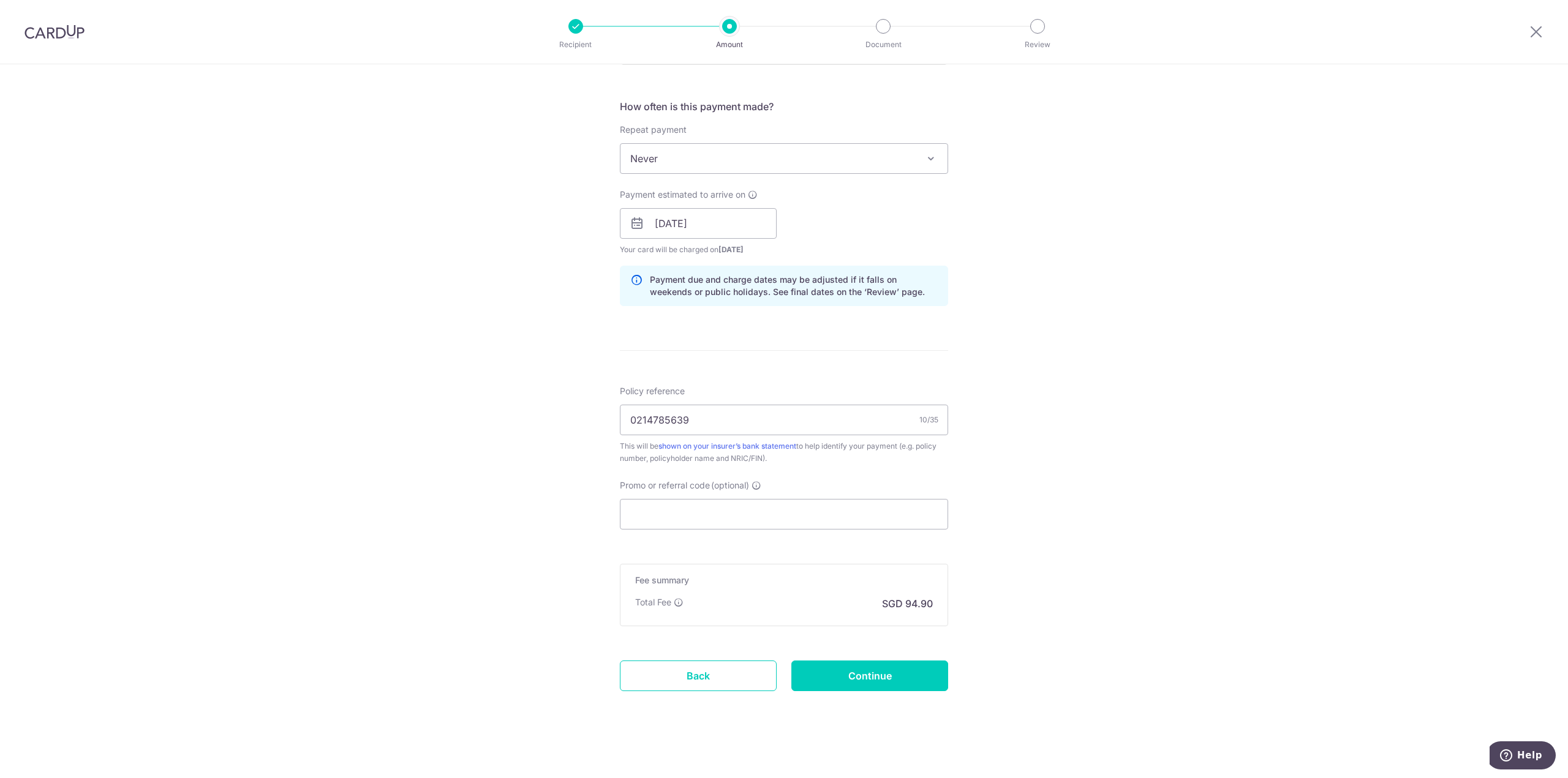
scroll to position [444, 0]
click at [727, 508] on input "Promo or referral code (optional)" at bounding box center [784, 509] width 328 height 30
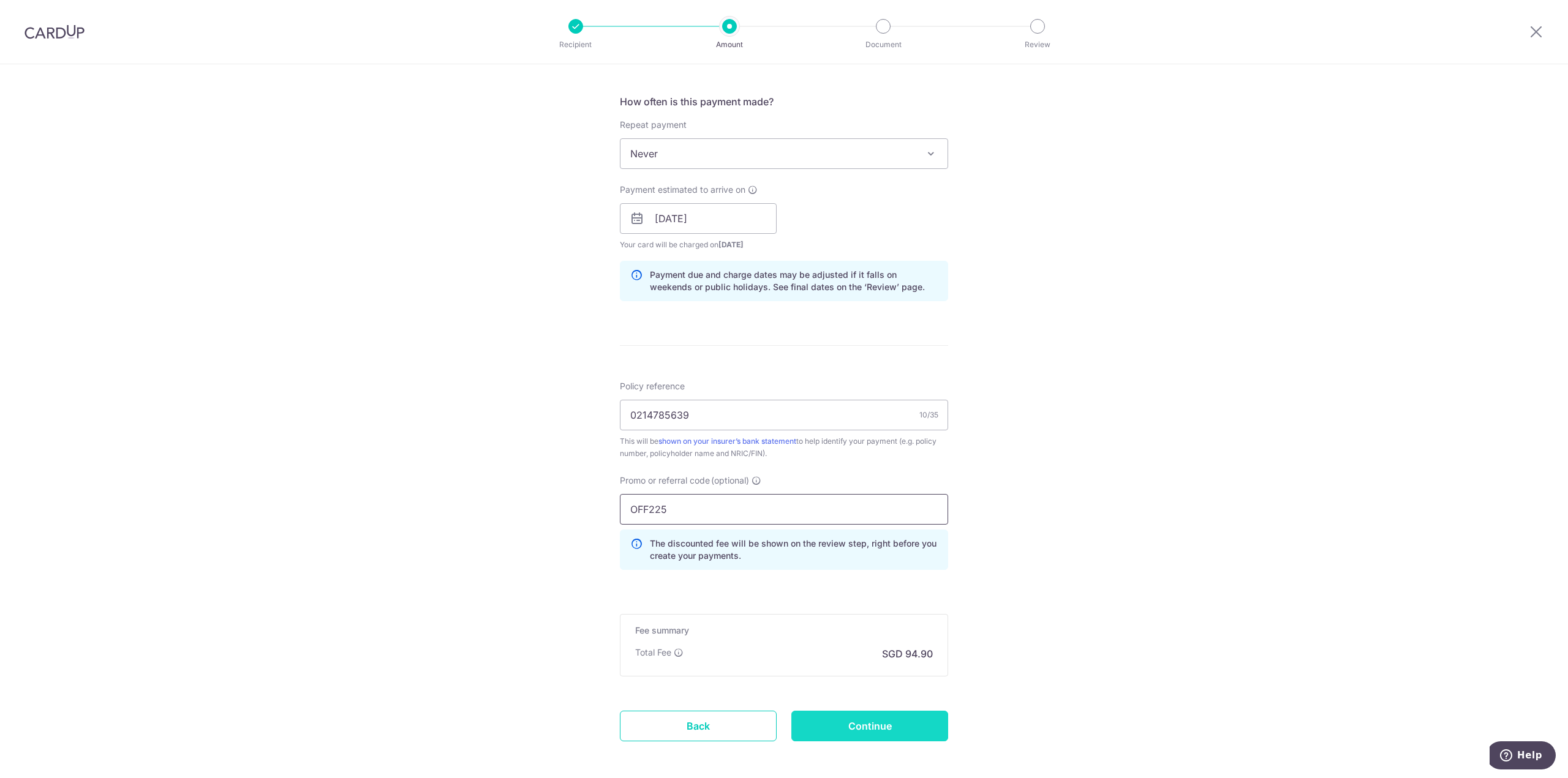
type input "OFF225"
click at [865, 717] on input "Continue" at bounding box center [869, 725] width 157 height 30
type input "Create Schedule"
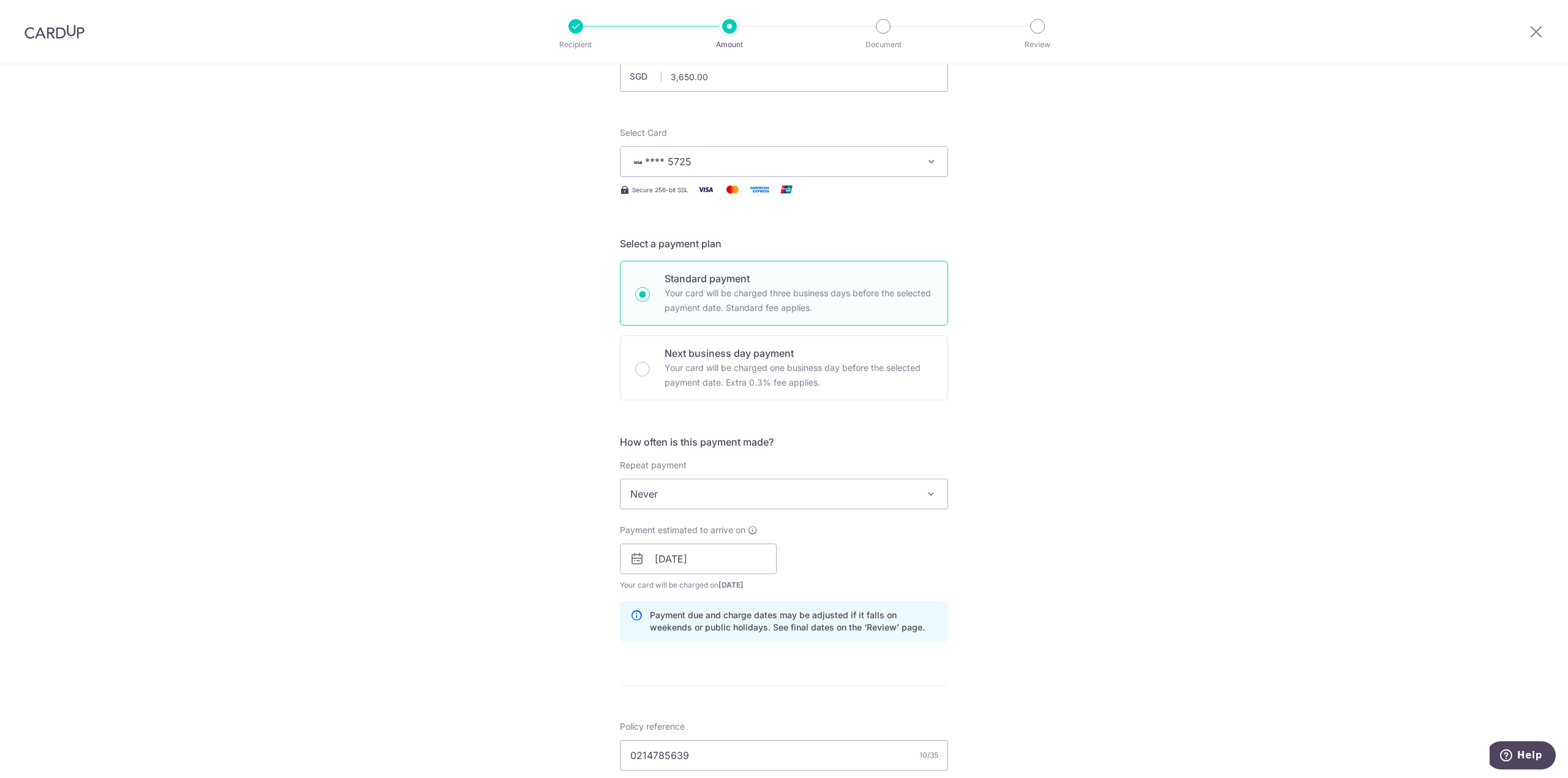
scroll to position [0, 0]
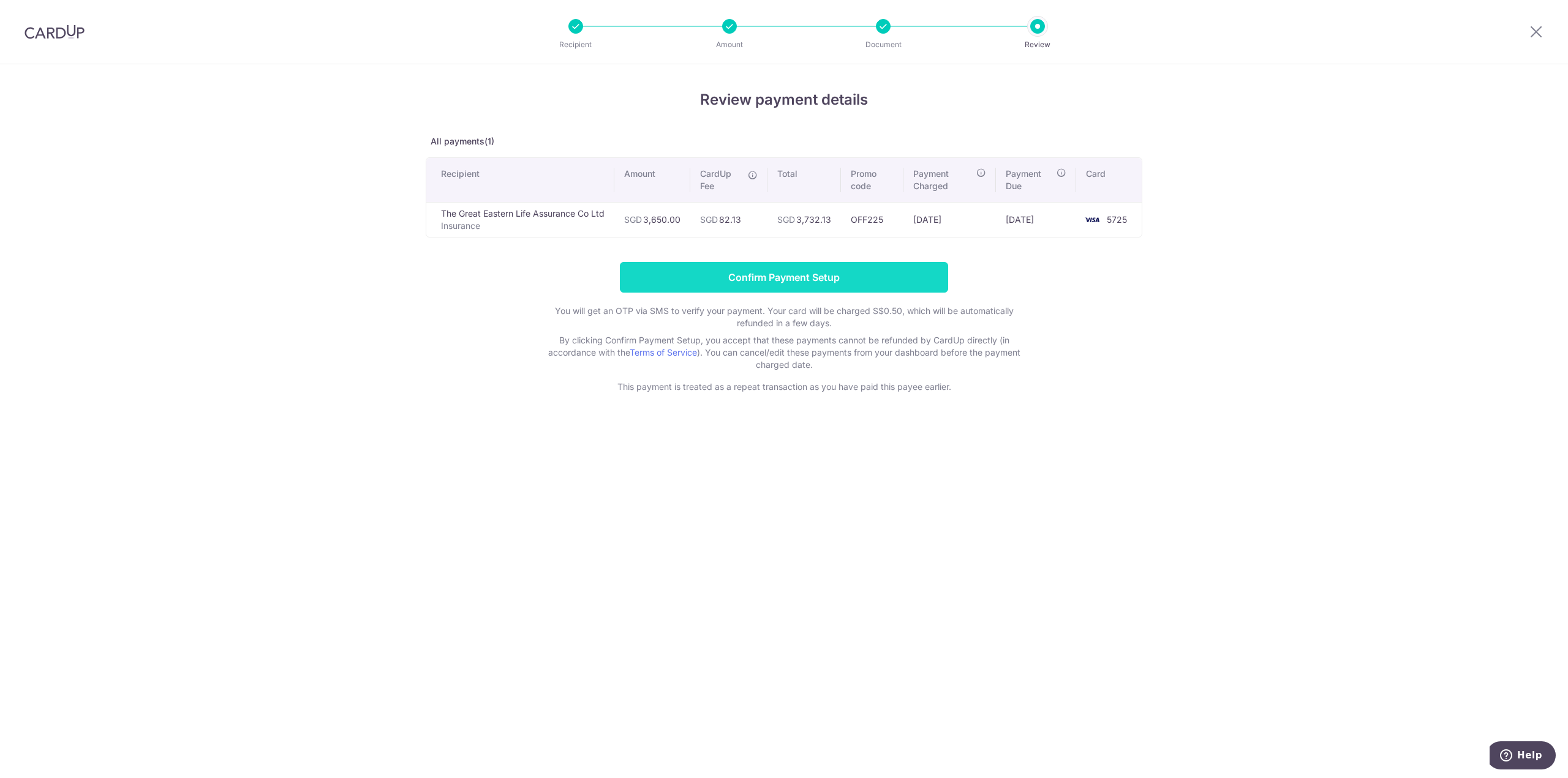
click at [831, 277] on input "Confirm Payment Setup" at bounding box center [784, 277] width 328 height 30
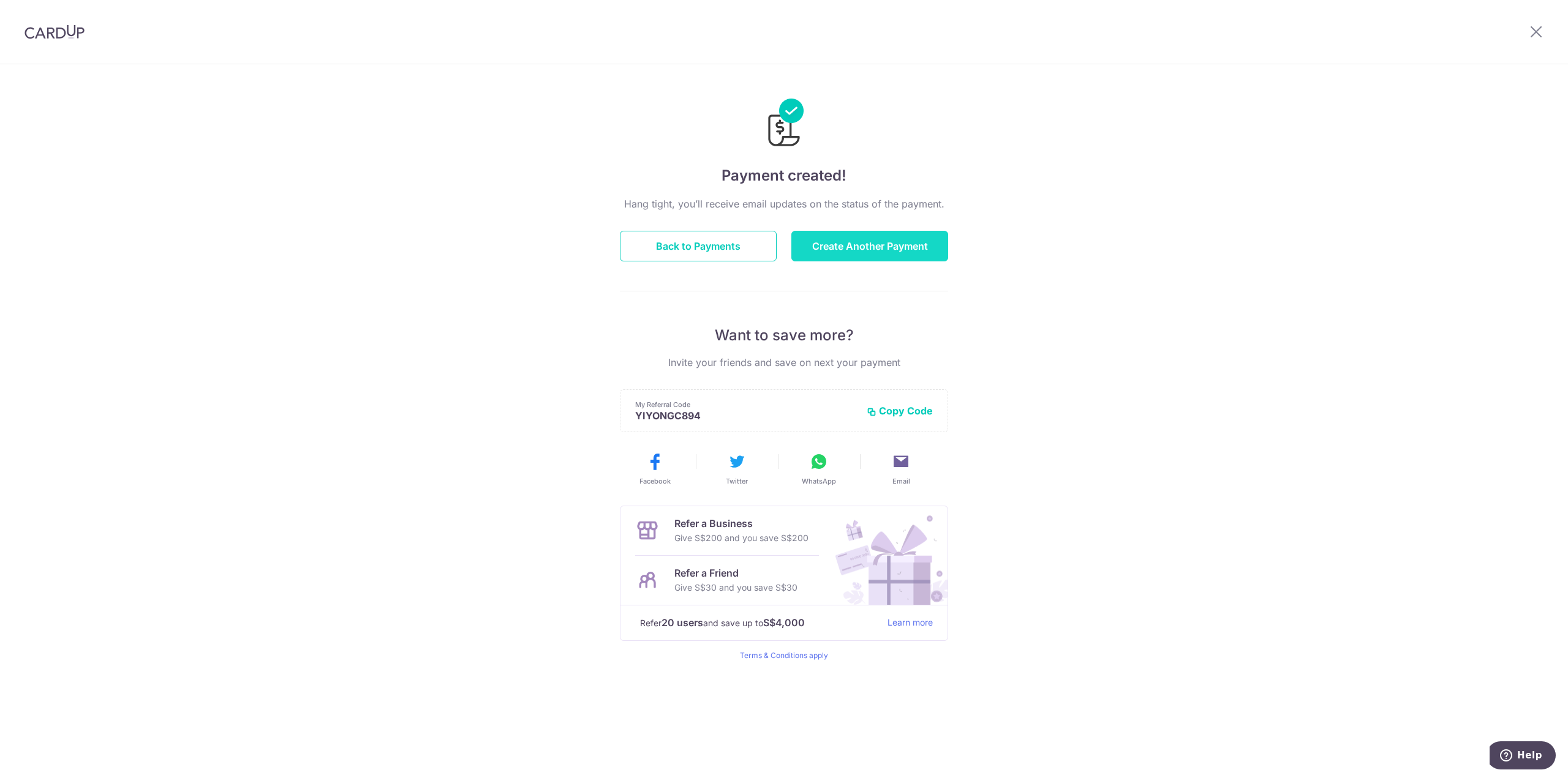
click at [852, 239] on button "Create Another Payment" at bounding box center [869, 246] width 157 height 30
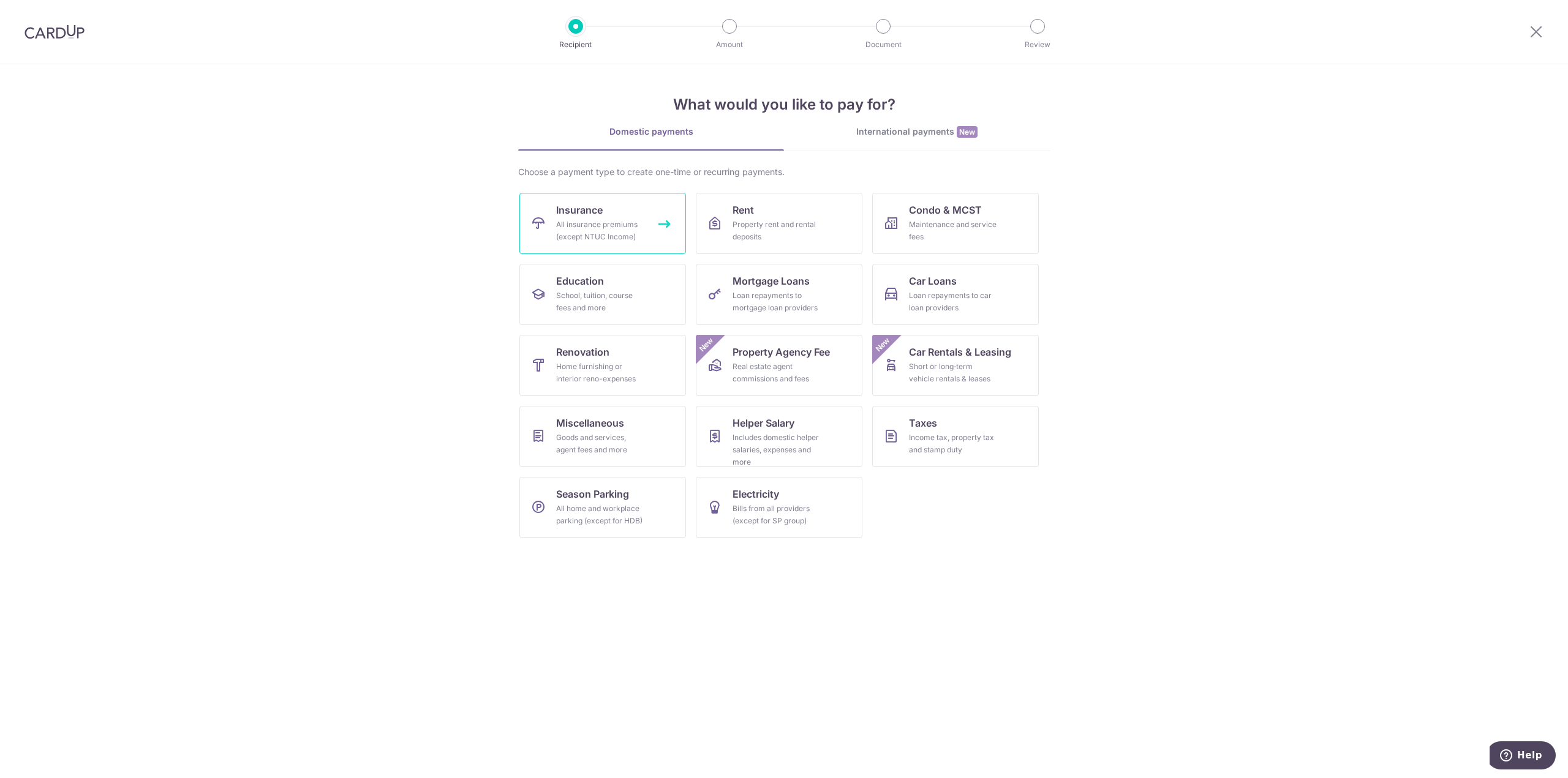
click at [560, 221] on div "All insurance premiums (except NTUC Income)" at bounding box center [600, 230] width 88 height 24
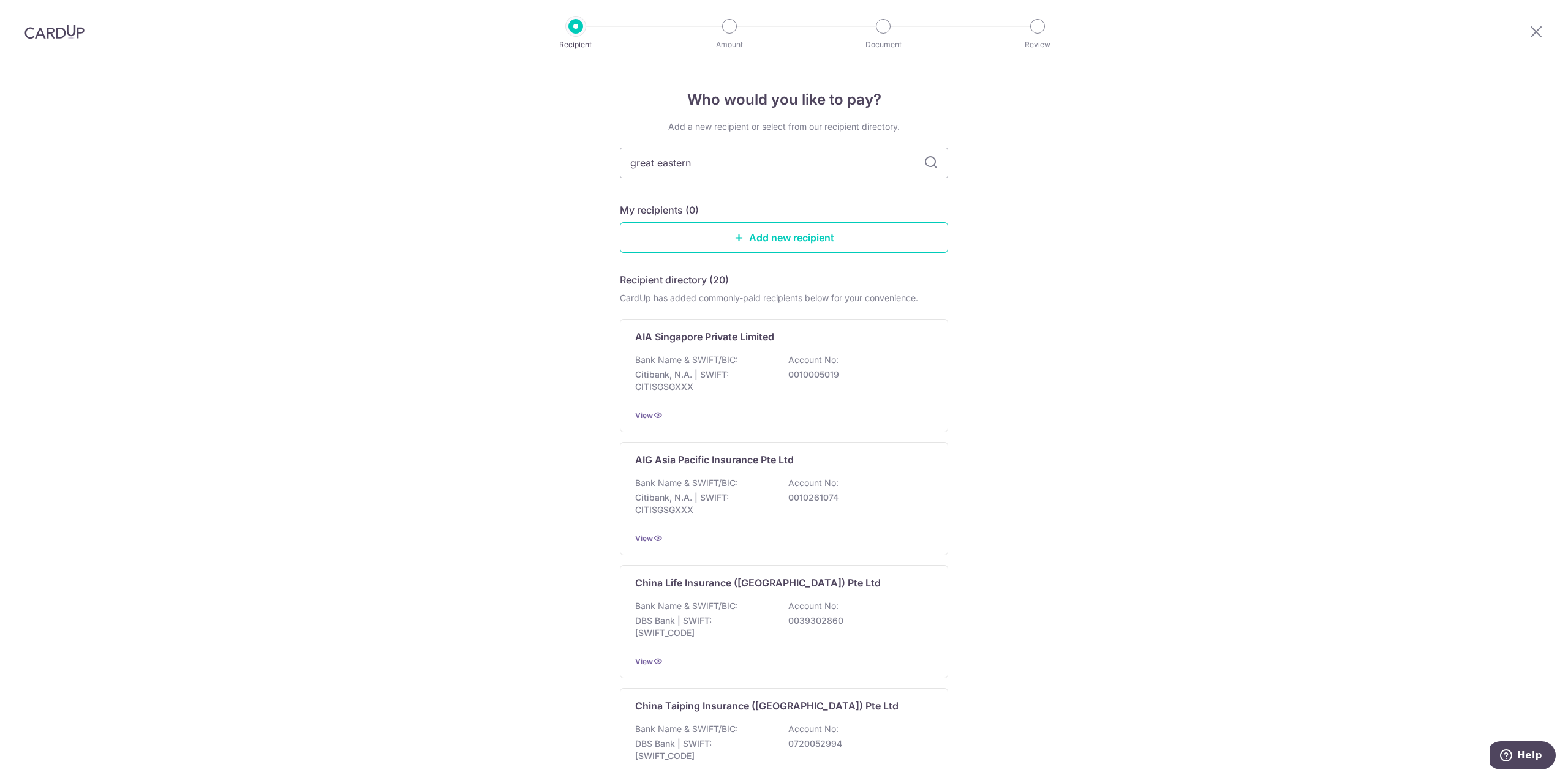
type input "great eastern"
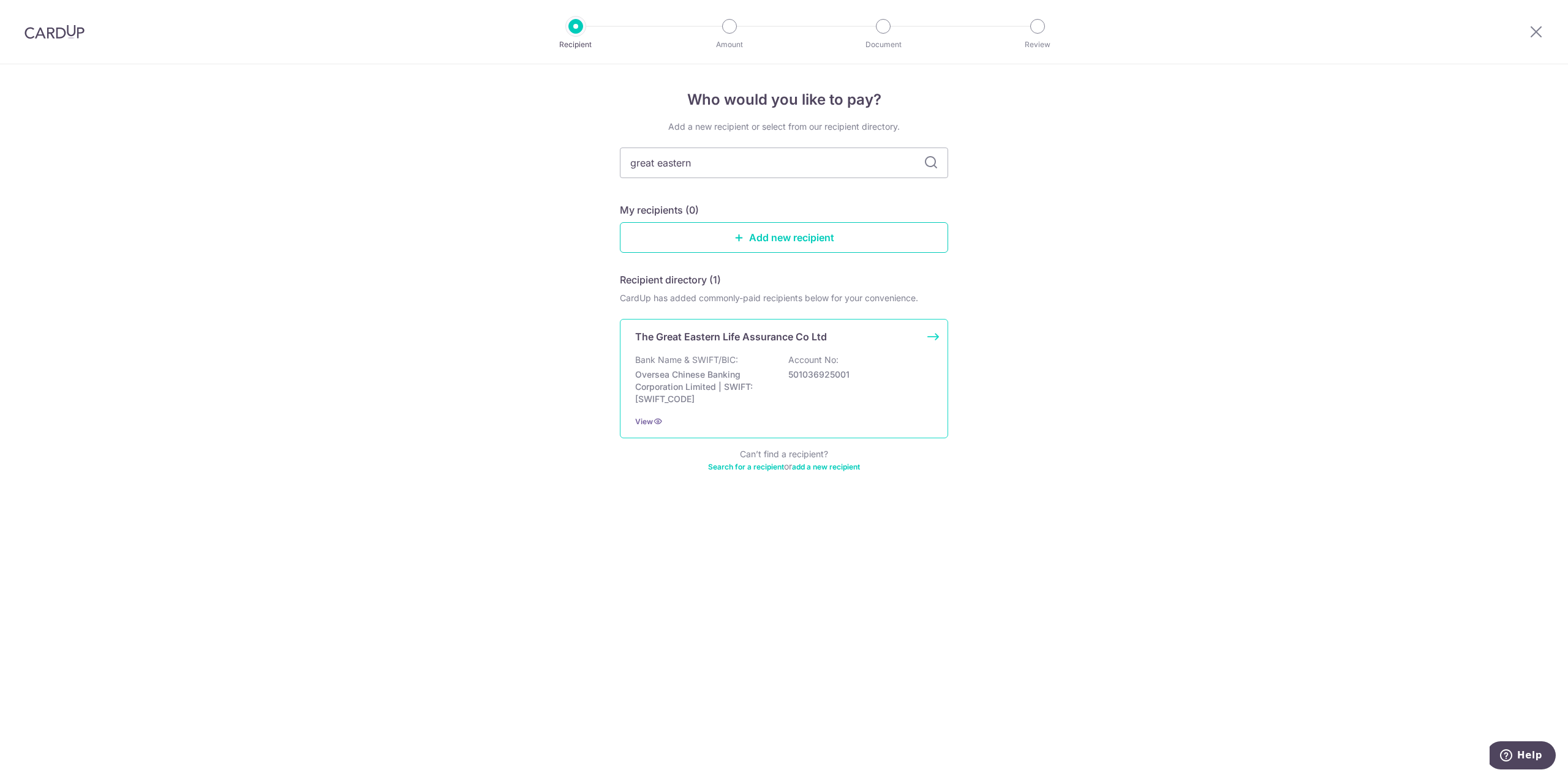
click at [772, 364] on div "Bank Name & SWIFT/BIC: Oversea Chinese Banking Corporation Limited | SWIFT: [SW…" at bounding box center [784, 379] width 298 height 51
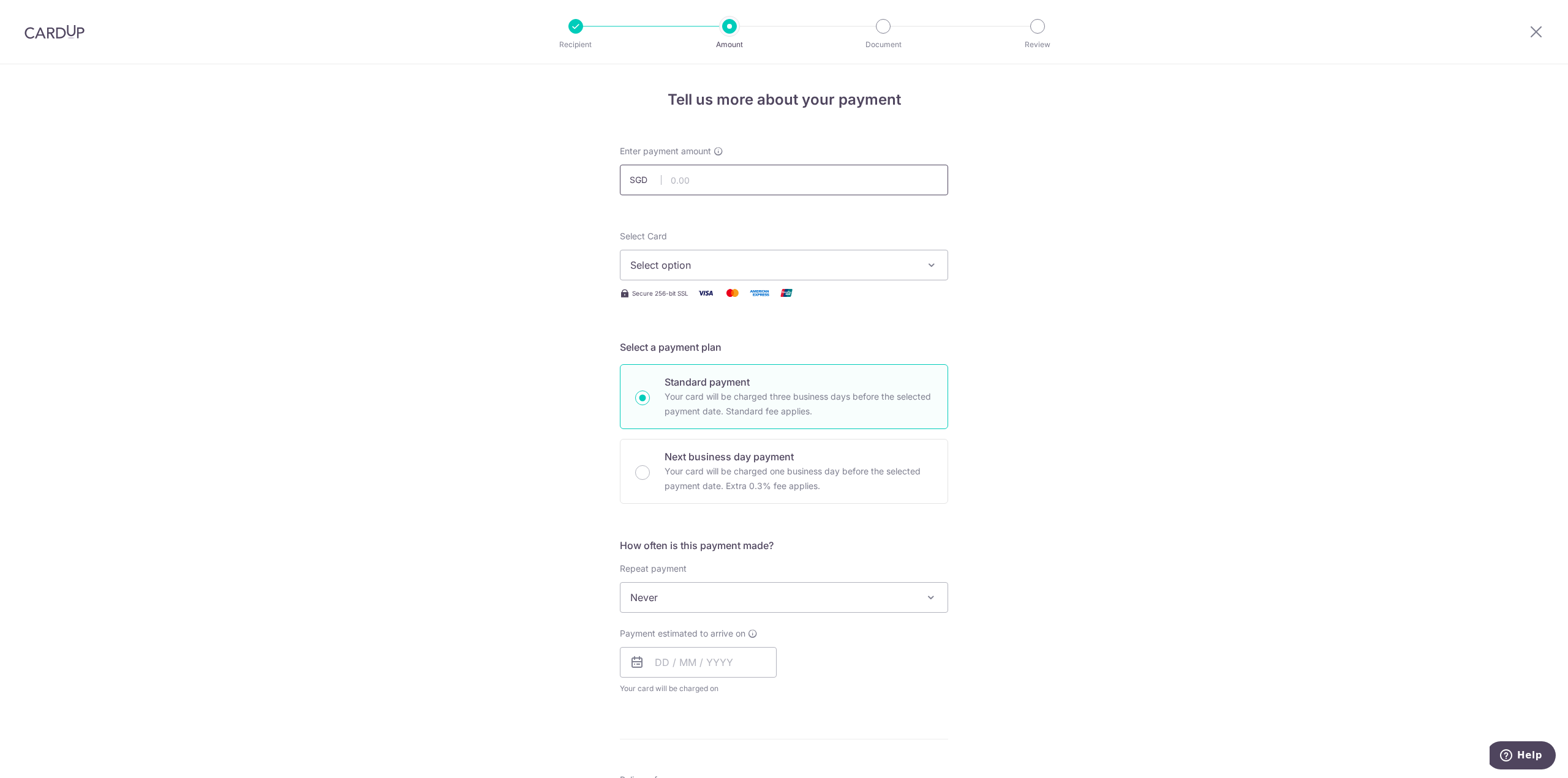
click at [707, 187] on input "text" at bounding box center [784, 180] width 328 height 30
paste input "968.23"
type input "968.23"
click at [676, 267] on span "Select option" at bounding box center [772, 265] width 285 height 15
click at [675, 353] on span "**** 5725" at bounding box center [683, 353] width 47 height 15
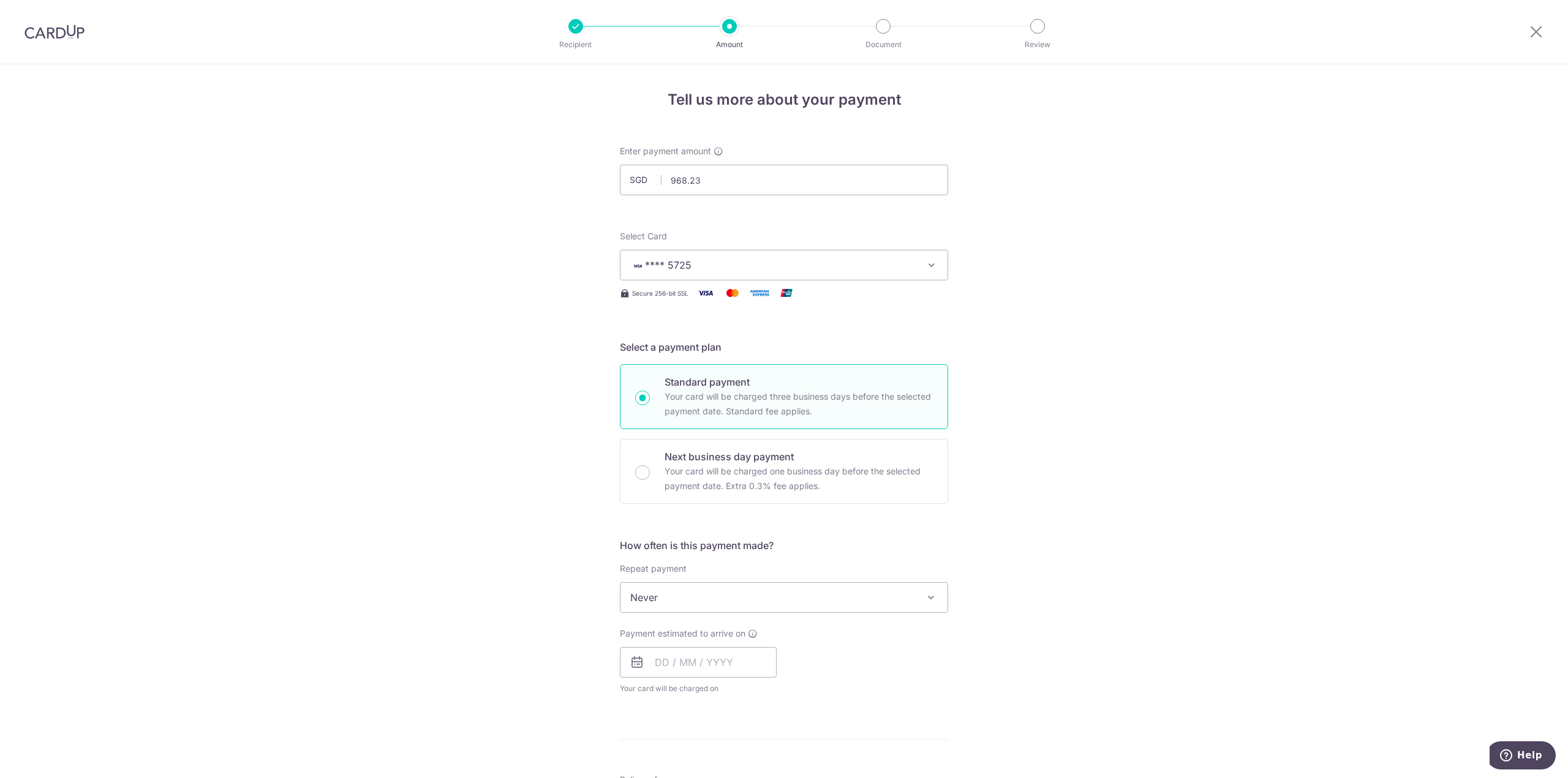
click at [1085, 405] on div "Tell us more about your payment Enter payment amount SGD 968.23 968.23 Select C…" at bounding box center [784, 618] width 1568 height 1108
click at [730, 605] on span "Never" at bounding box center [784, 598] width 327 height 30
click at [794, 566] on div "Repeat payment Never Every week Every month Every quarter Every half a year Eve…" at bounding box center [784, 588] width 328 height 50
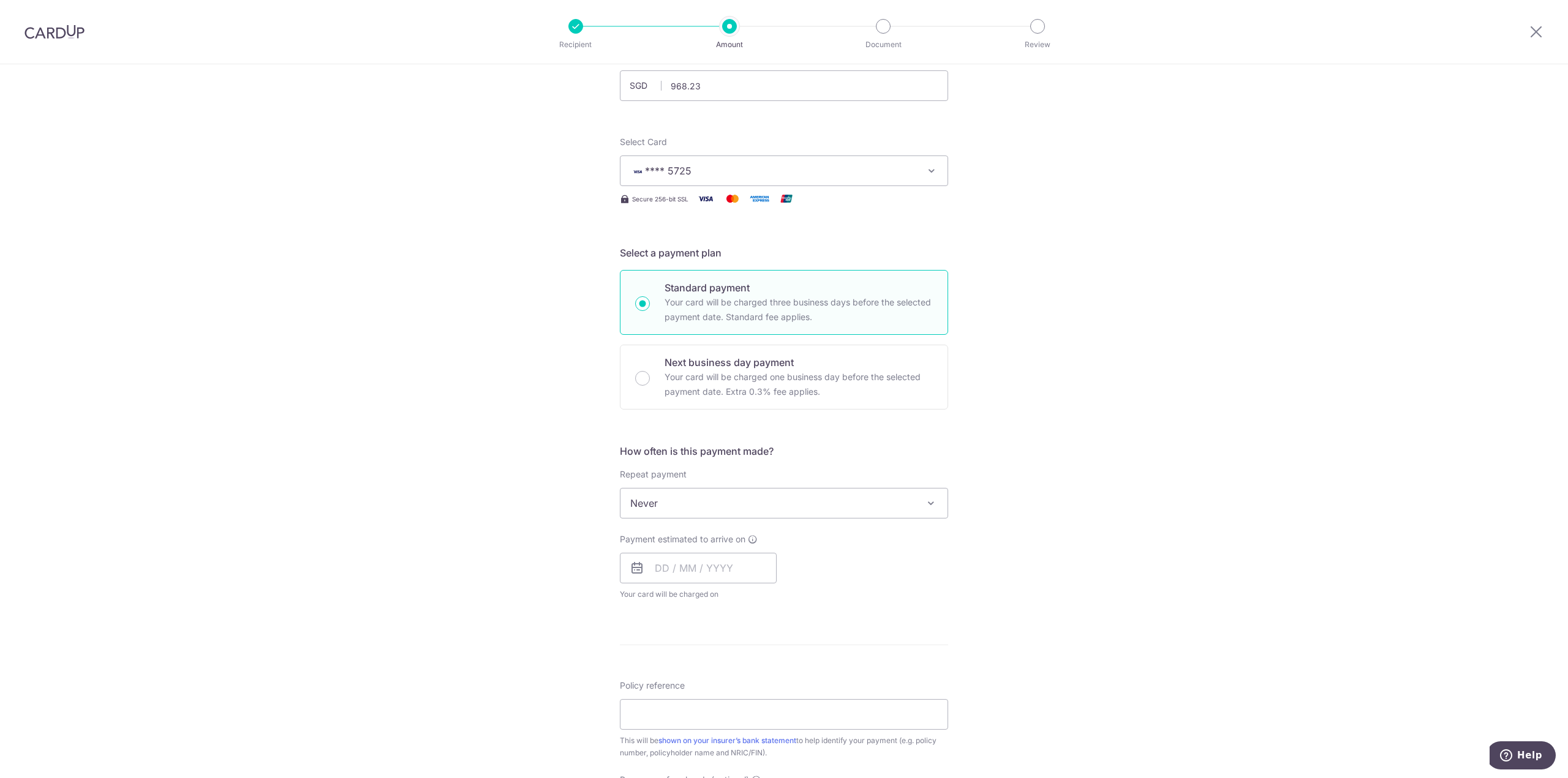
scroll to position [122, 0]
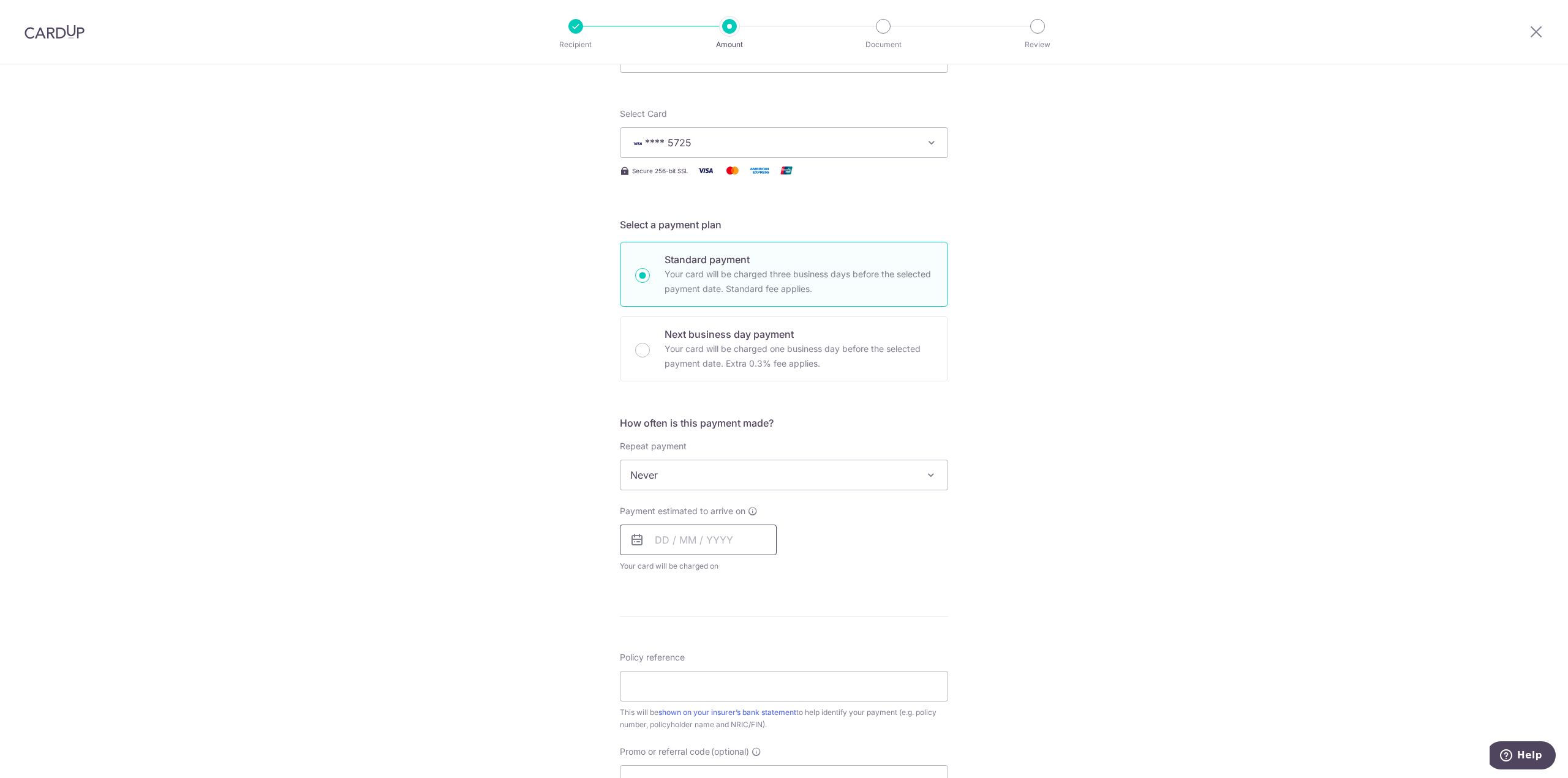
click at [720, 545] on input "text" at bounding box center [697, 540] width 157 height 30
click at [692, 679] on link "16" at bounding box center [694, 676] width 19 height 19
type input "16/09/2025"
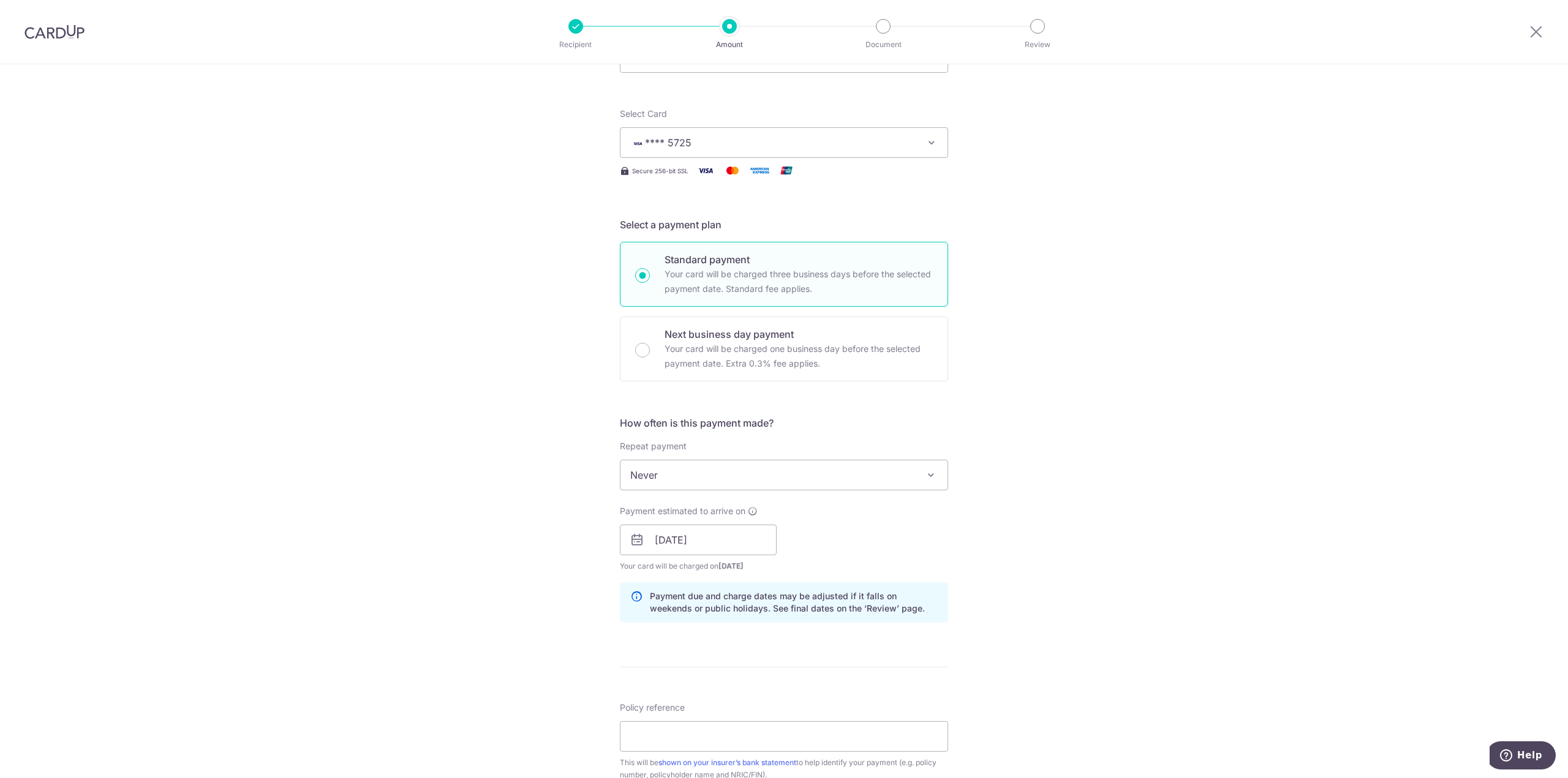
click at [1053, 532] on div "Tell us more about your payment Enter payment amount SGD 968.23 968.23 Select C…" at bounding box center [784, 520] width 1568 height 1157
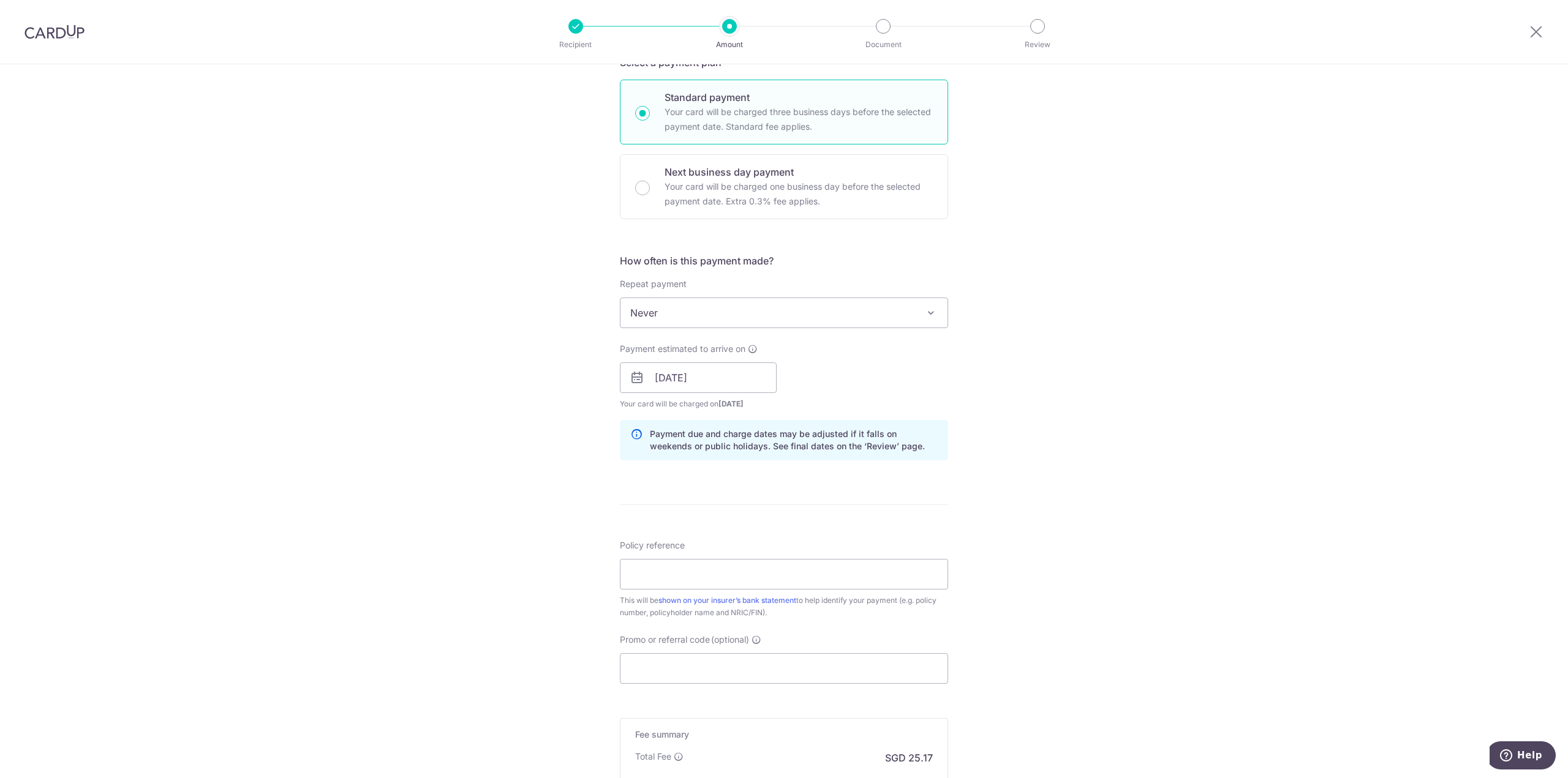
scroll to position [306, 0]
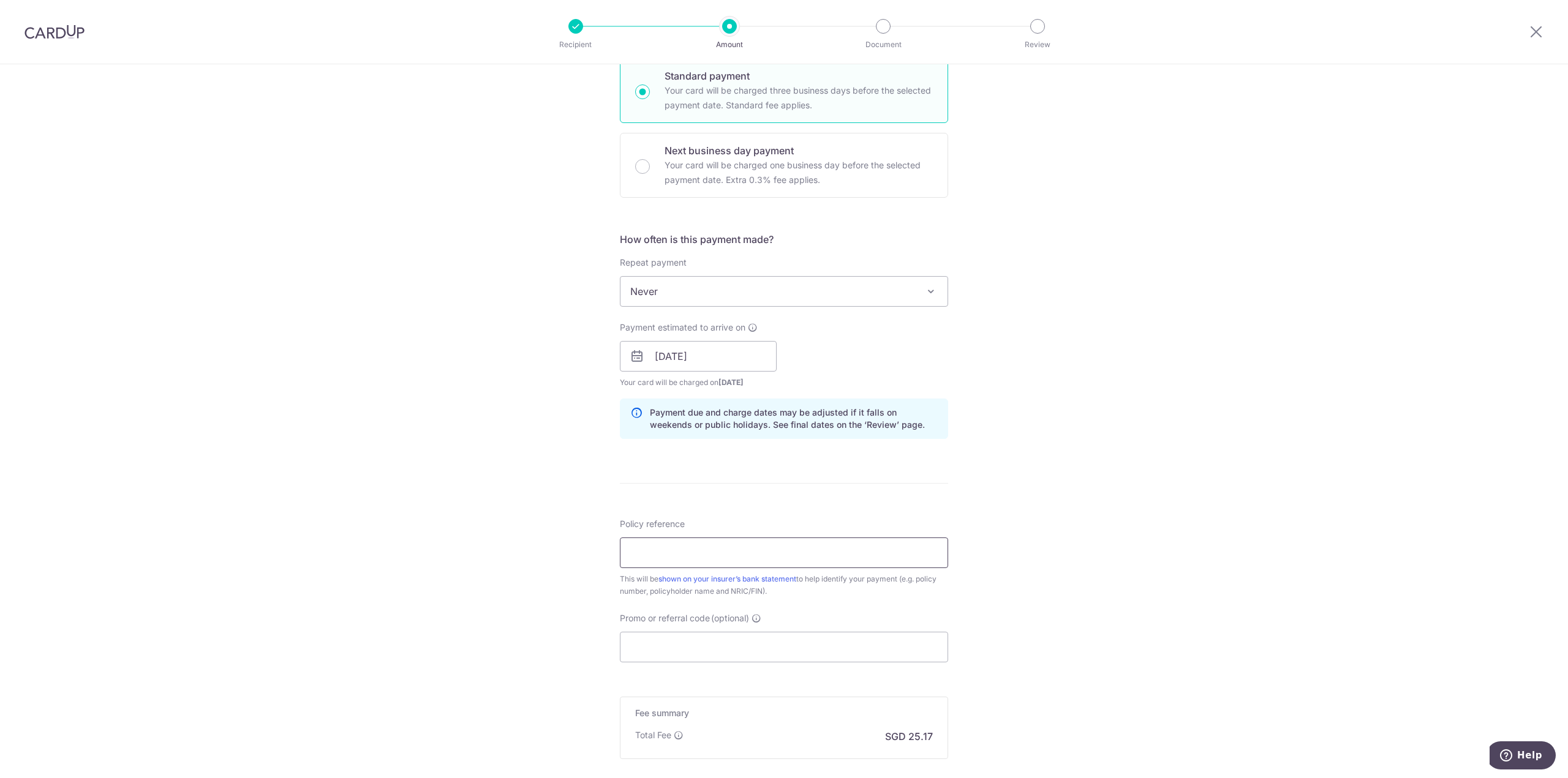
click at [696, 549] on input "Policy reference" at bounding box center [784, 552] width 328 height 30
paste input "0214785671"
type input "0214785671"
click at [1073, 471] on div "Tell us more about your payment Enter payment amount SGD 968.23 968.23 Select C…" at bounding box center [784, 336] width 1568 height 1157
click at [822, 636] on input "Promo or referral code (optional)" at bounding box center [784, 647] width 328 height 30
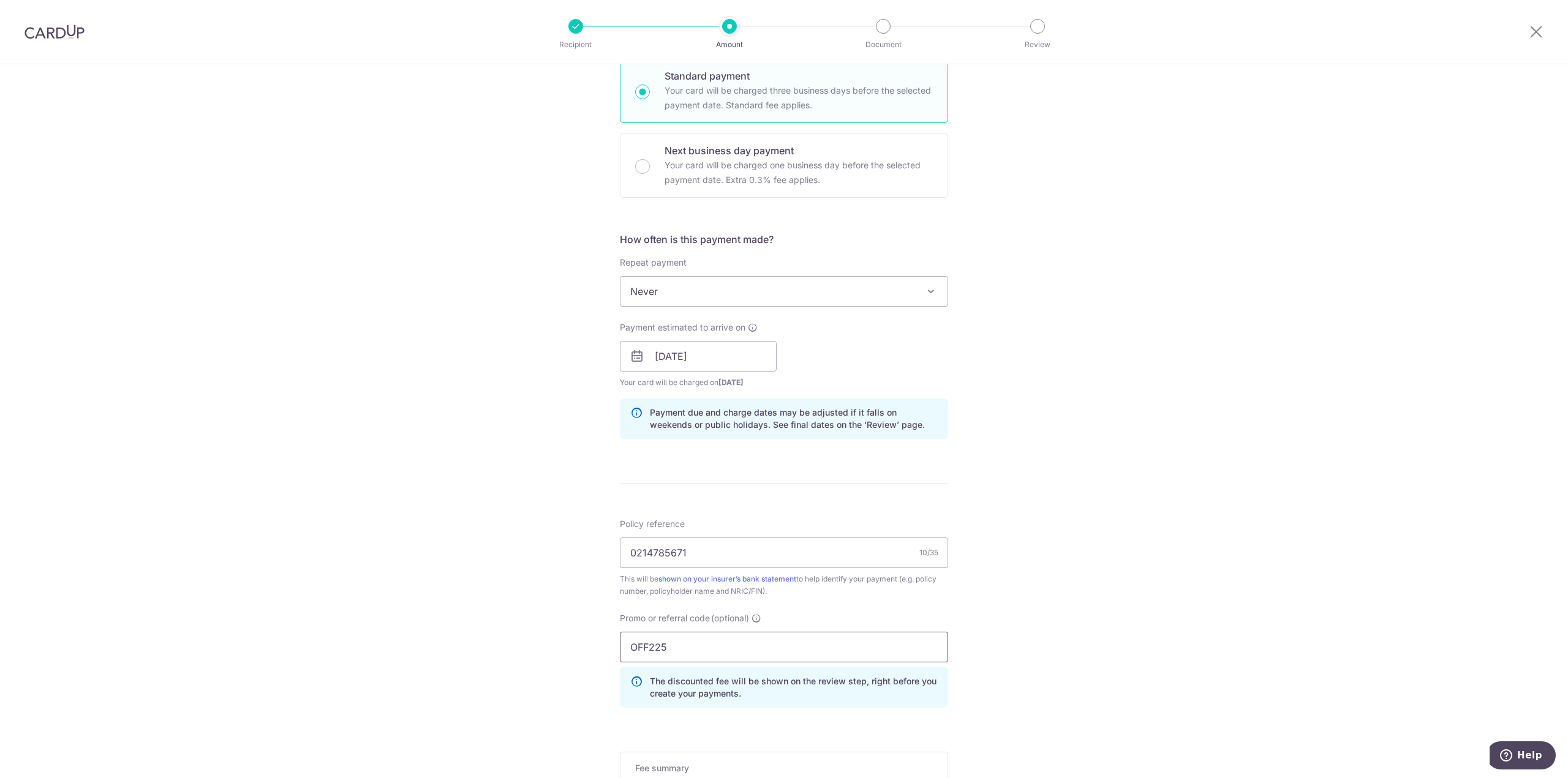
type input "OFF225"
click at [1183, 587] on div "Tell us more about your payment Enter payment amount SGD 968.23 968.23 Select C…" at bounding box center [784, 364] width 1568 height 1212
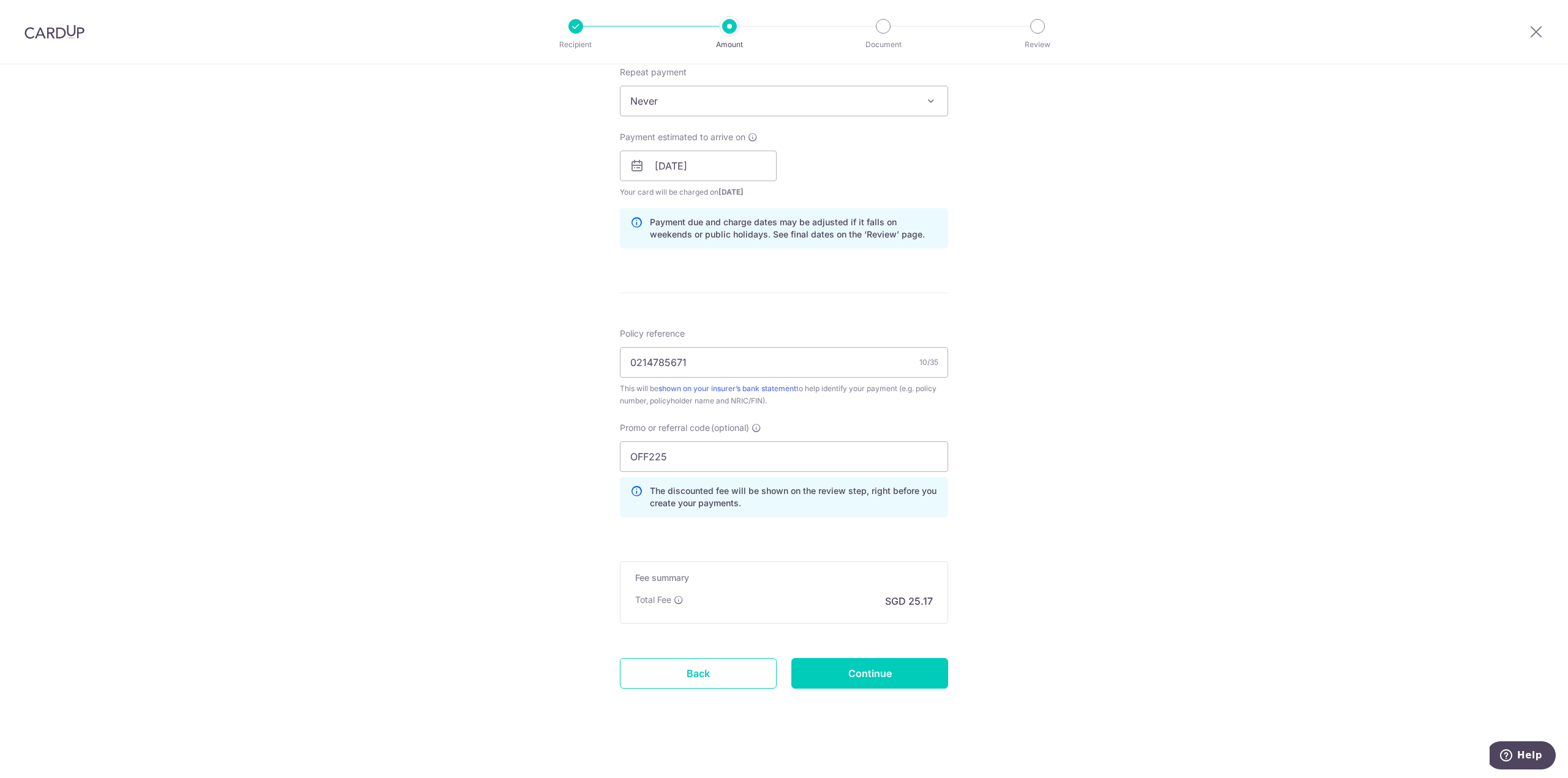
scroll to position [499, 0]
click at [881, 666] on input "Continue" at bounding box center [869, 670] width 157 height 30
type input "Create Schedule"
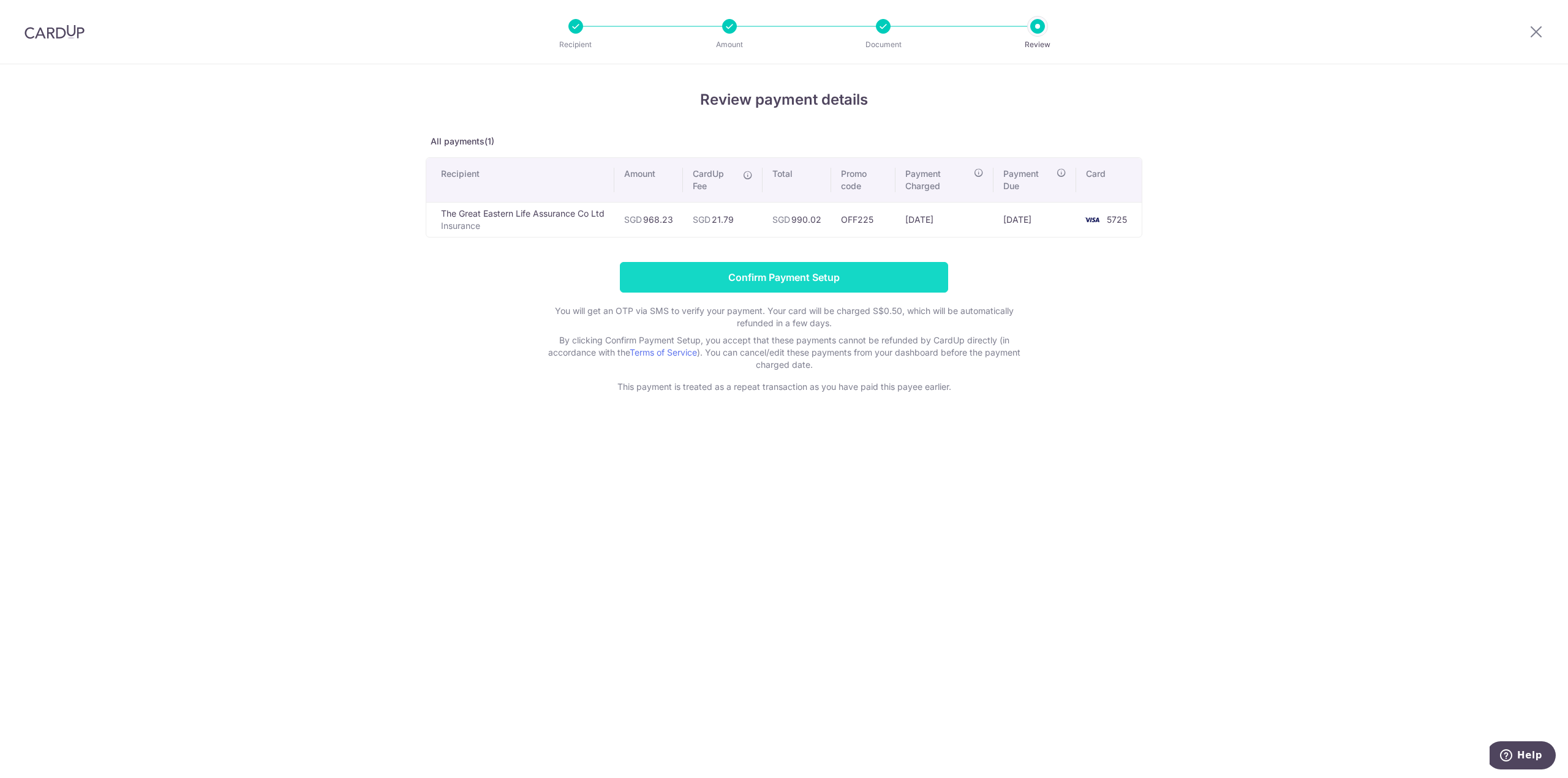
click at [894, 279] on input "Confirm Payment Setup" at bounding box center [784, 277] width 328 height 30
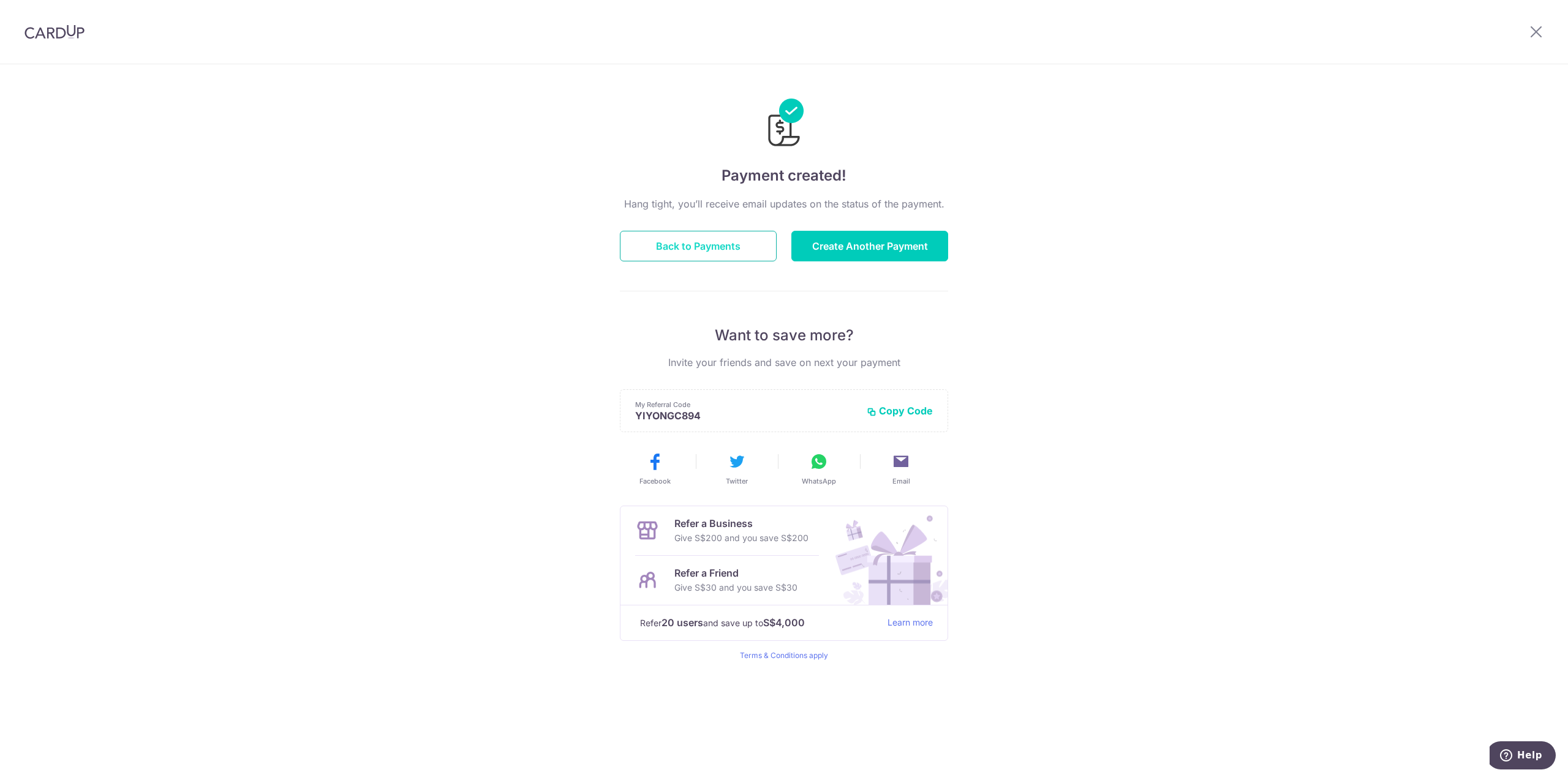
click at [669, 242] on button "Back to Payments" at bounding box center [697, 246] width 157 height 30
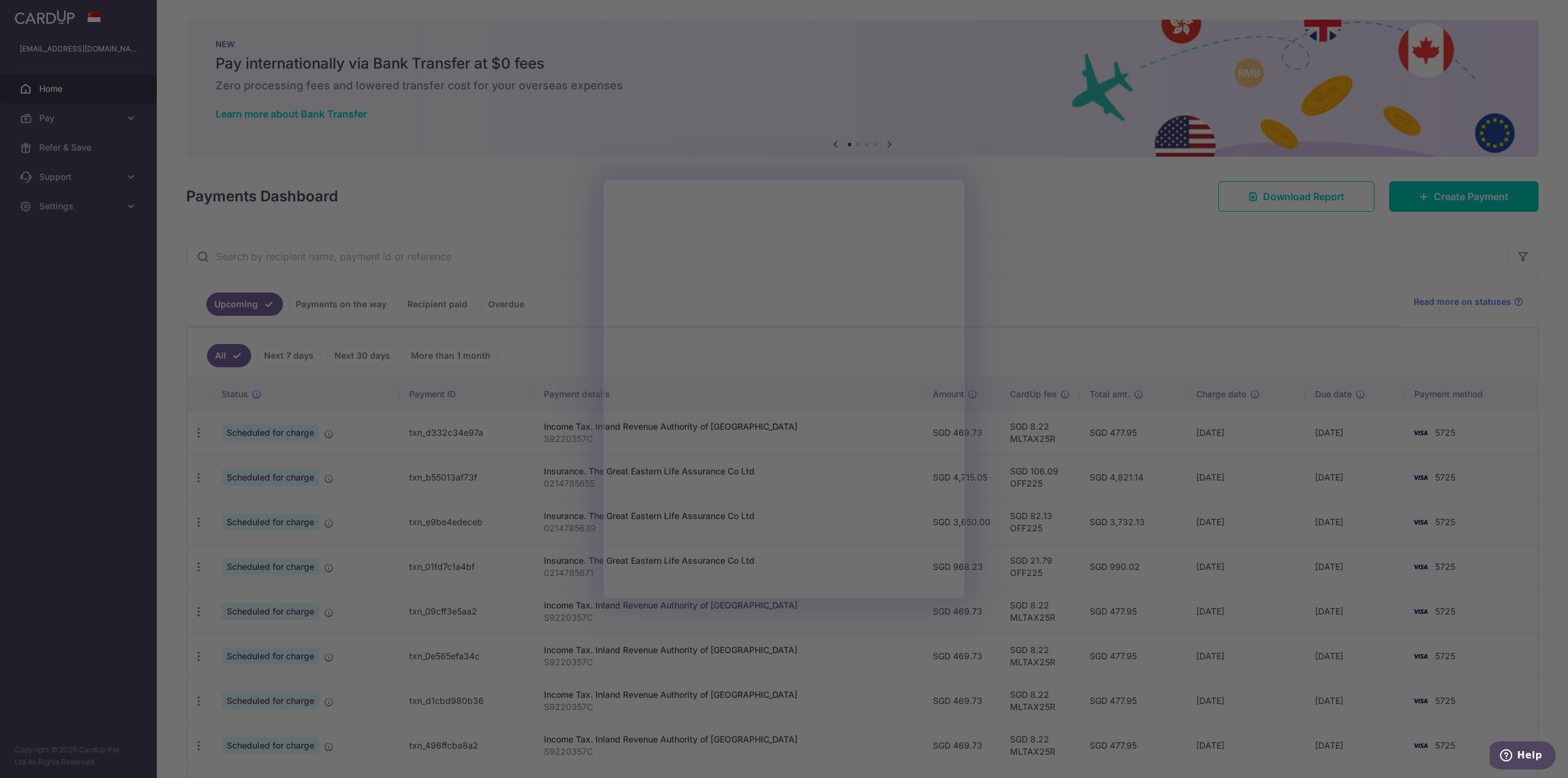
click at [1012, 239] on div at bounding box center [792, 393] width 1584 height 786
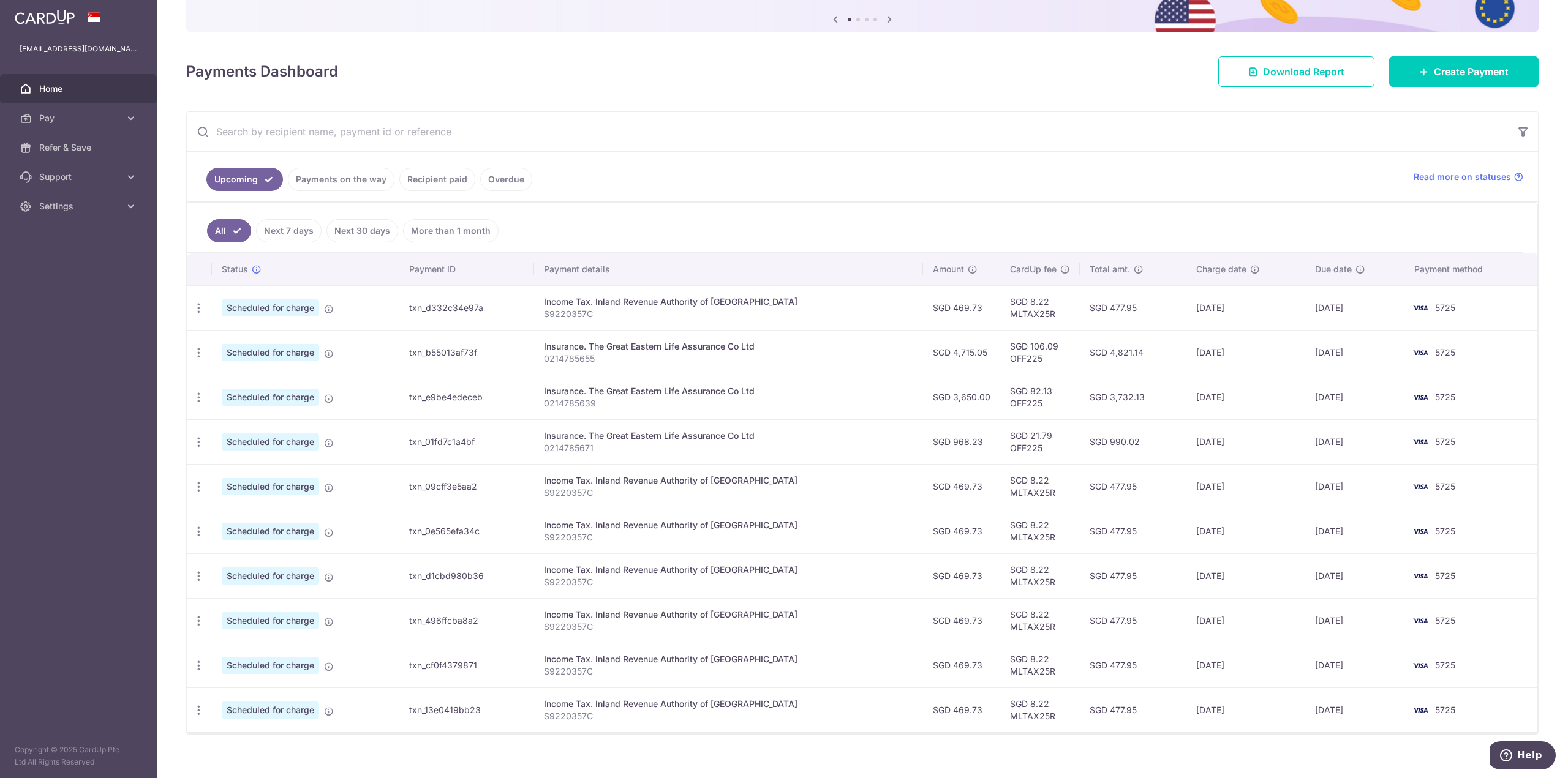
scroll to position [139, 0]
